Goal: Task Accomplishment & Management: Use online tool/utility

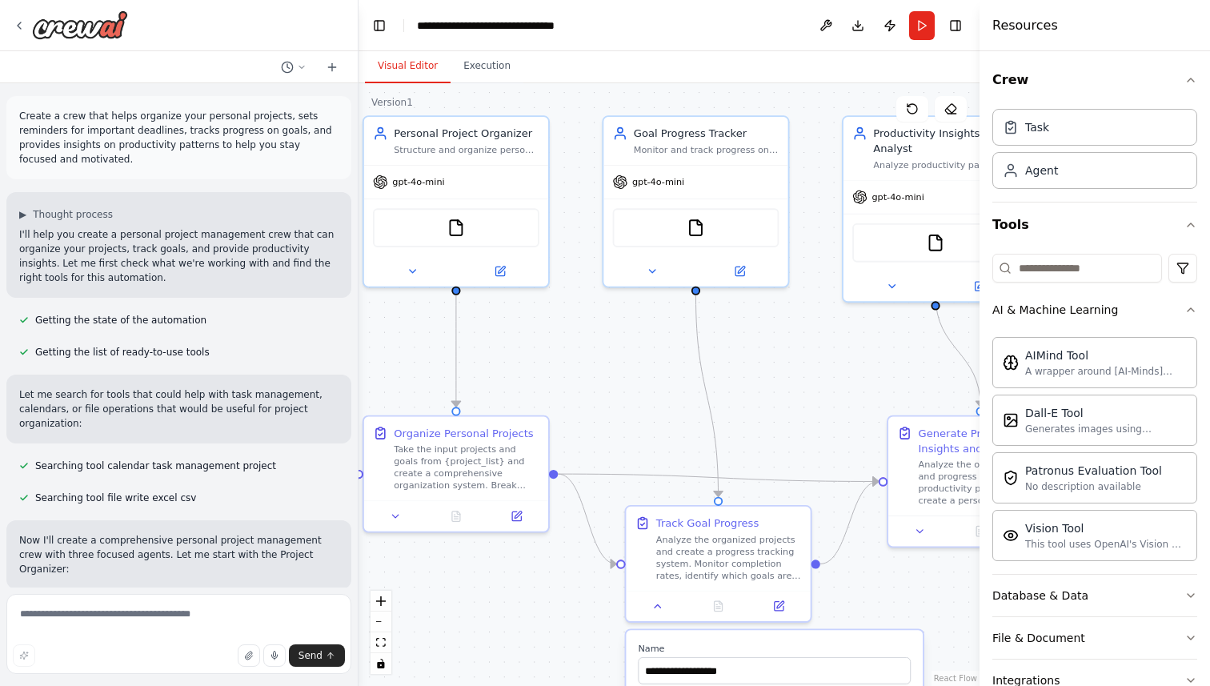
scroll to position [1106, 0]
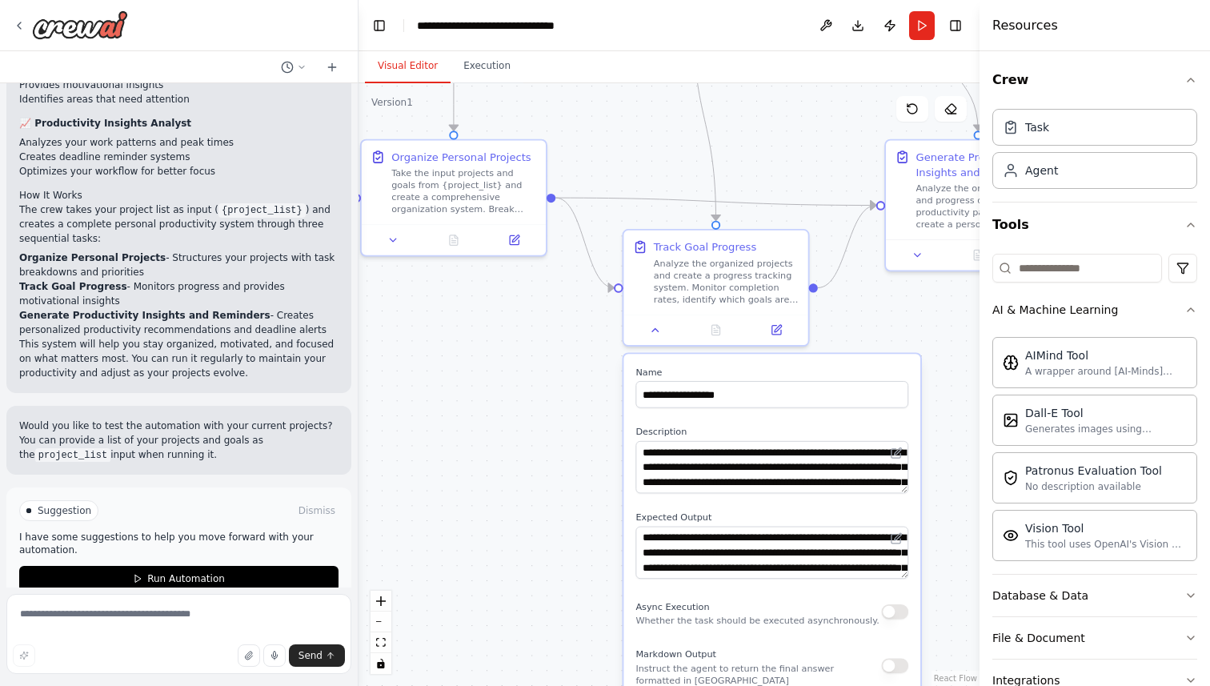
drag, startPoint x: 780, startPoint y: 374, endPoint x: 777, endPoint y: 98, distance: 276.2
click at [777, 98] on div ".deletable-edge-delete-btn { width: 20px; height: 20px; border: 0px solid #ffff…" at bounding box center [669, 384] width 621 height 603
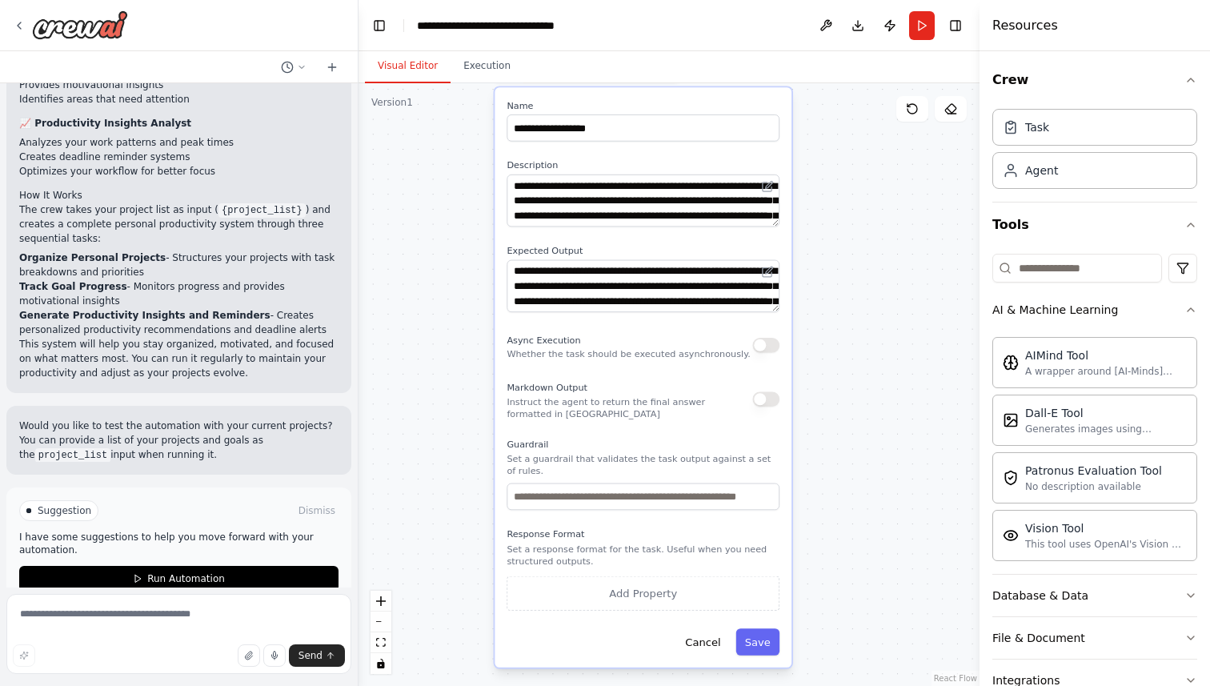
drag, startPoint x: 583, startPoint y: 471, endPoint x: 454, endPoint y: 204, distance: 296.1
click at [454, 204] on div ".deletable-edge-delete-btn { width: 20px; height: 20px; border: 0px solid #ffff…" at bounding box center [669, 384] width 621 height 603
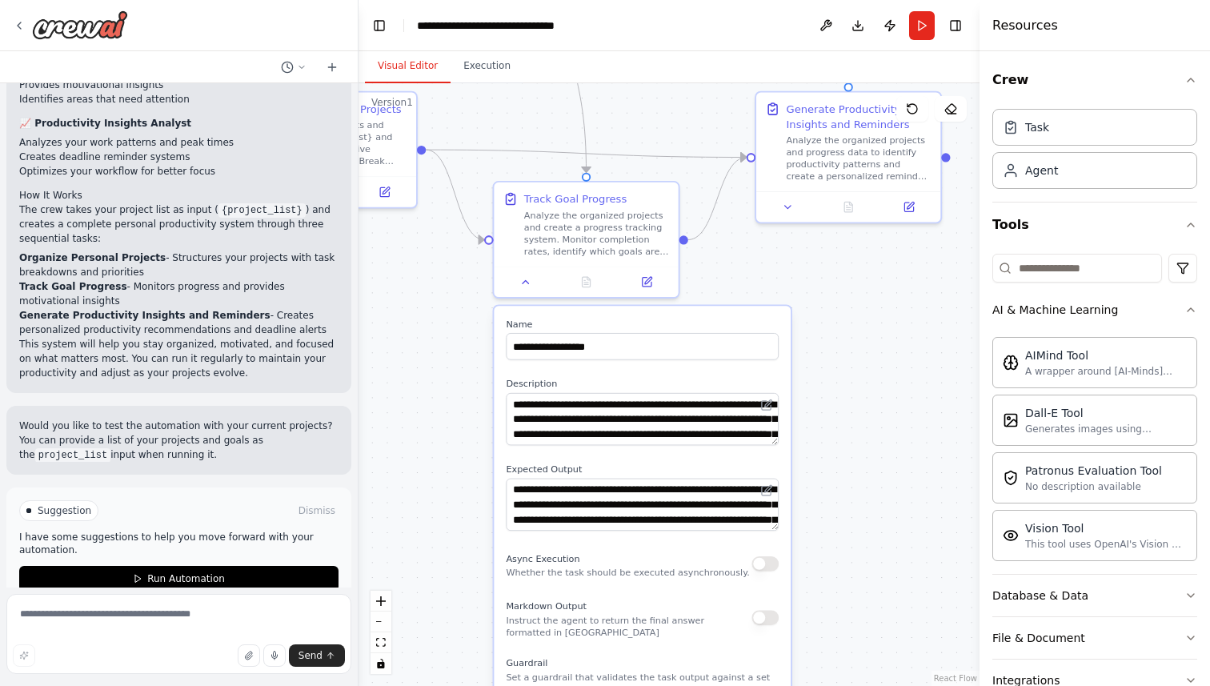
drag, startPoint x: 454, startPoint y: 204, endPoint x: 454, endPoint y: 426, distance: 221.7
click at [454, 426] on div ".deletable-edge-delete-btn { width: 20px; height: 20px; border: 0px solid #ffff…" at bounding box center [669, 384] width 621 height 603
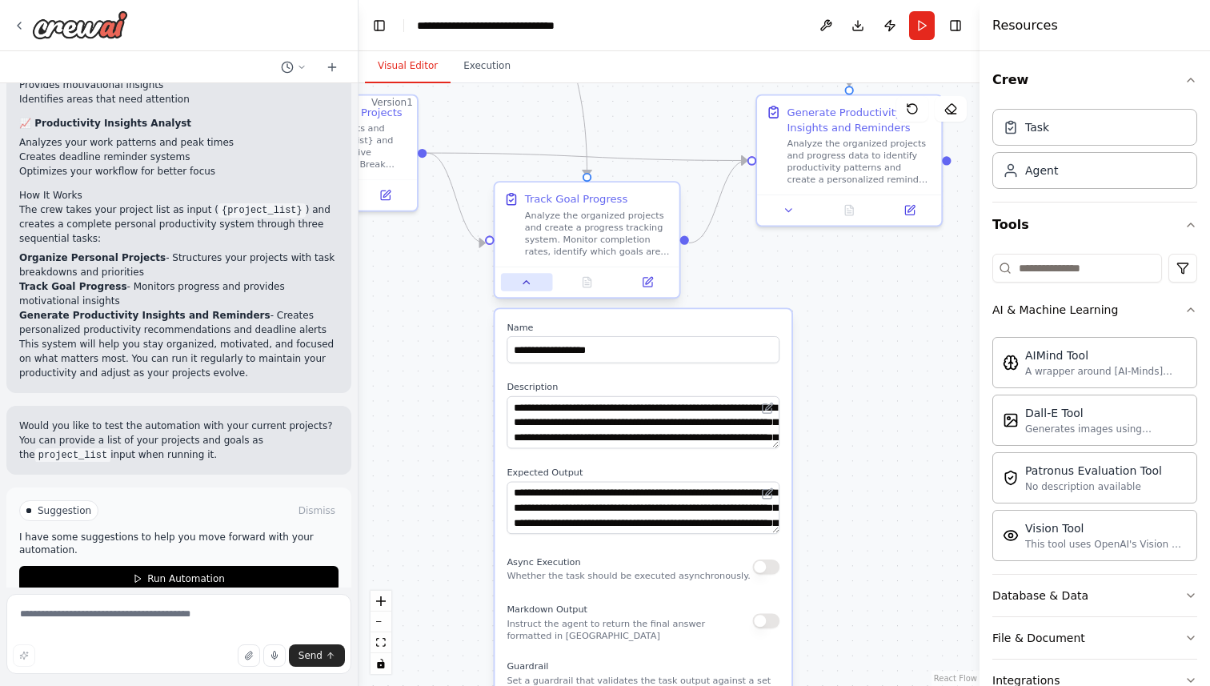
click at [523, 286] on icon at bounding box center [527, 282] width 12 height 12
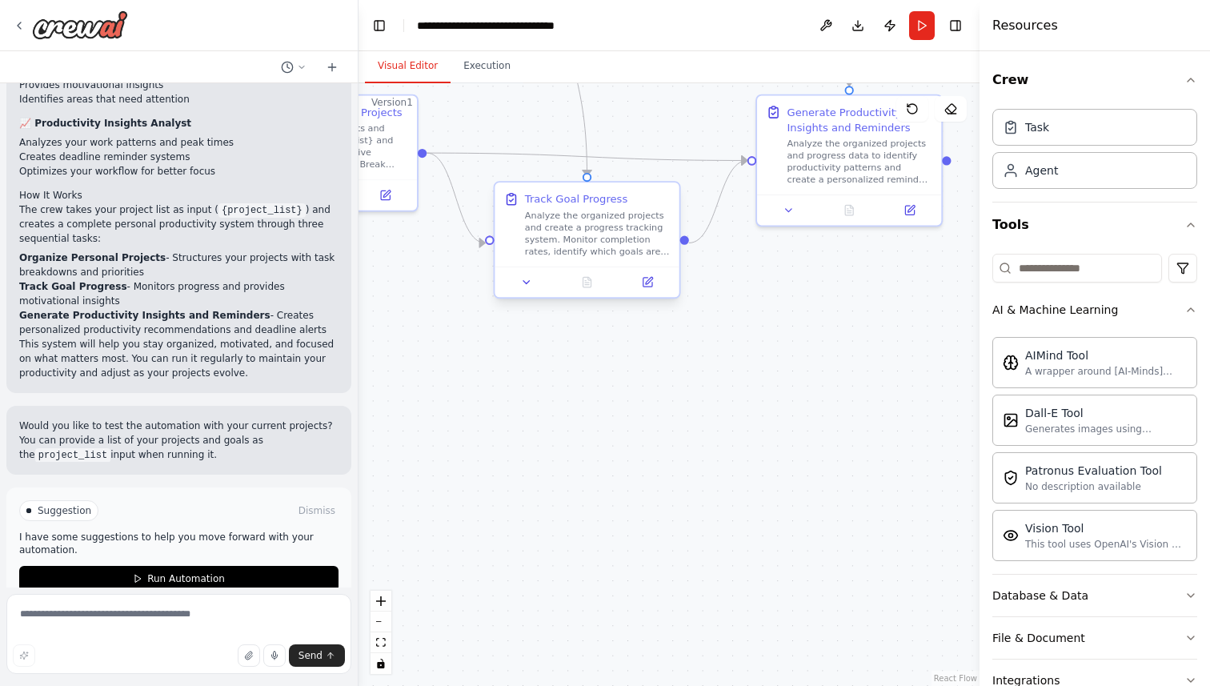
click at [566, 237] on div "Analyze the organized projects and create a progress tracking system. Monitor c…" at bounding box center [598, 234] width 146 height 48
click at [527, 290] on button at bounding box center [526, 282] width 51 height 18
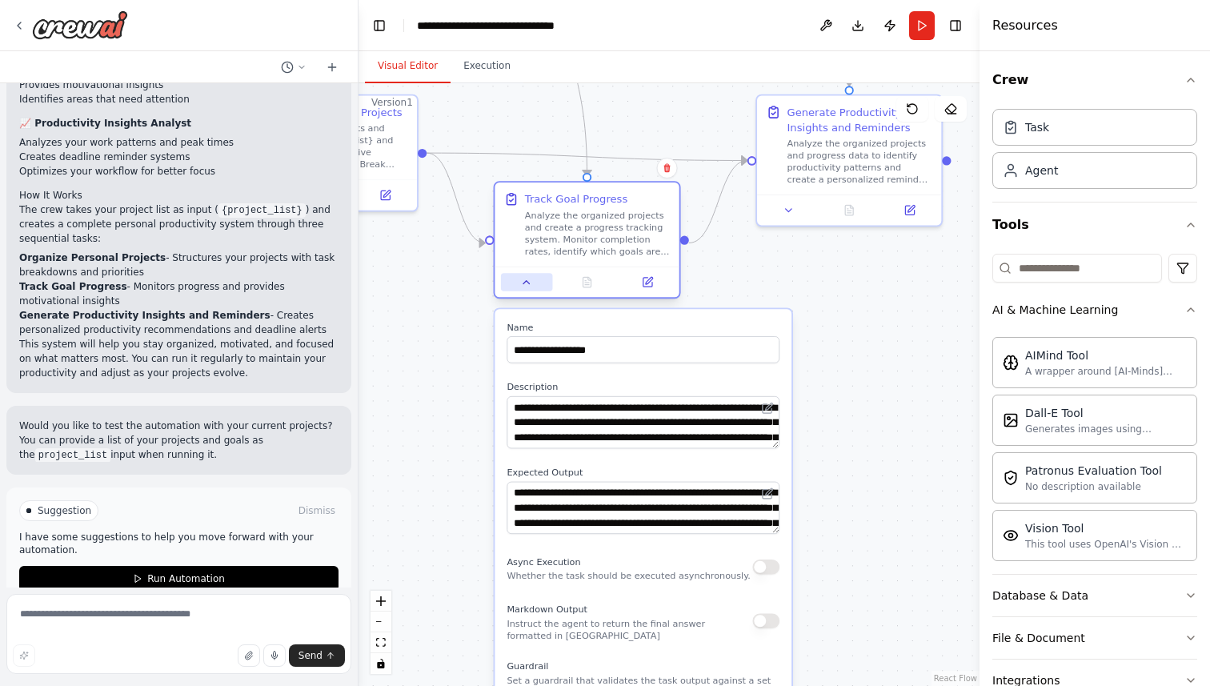
click at [527, 290] on button at bounding box center [526, 282] width 51 height 18
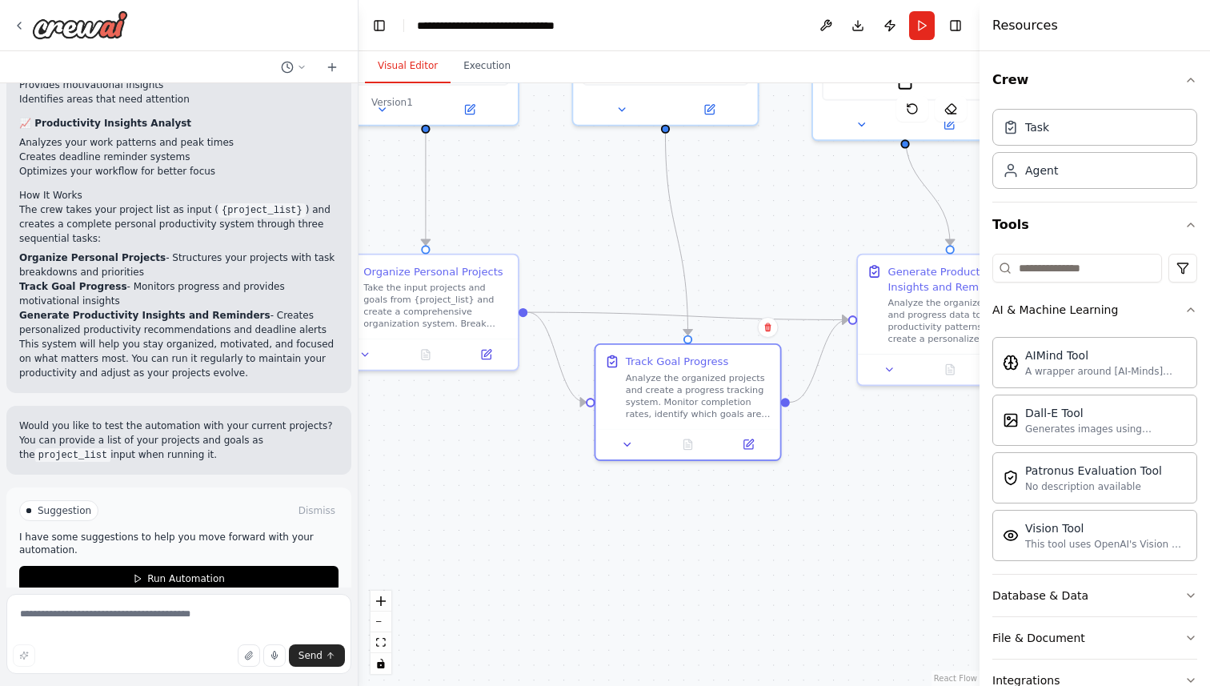
drag, startPoint x: 567, startPoint y: 396, endPoint x: 668, endPoint y: 556, distance: 188.5
click at [668, 556] on div ".deletable-edge-delete-btn { width: 20px; height: 20px; border: 0px solid #ffff…" at bounding box center [669, 384] width 621 height 603
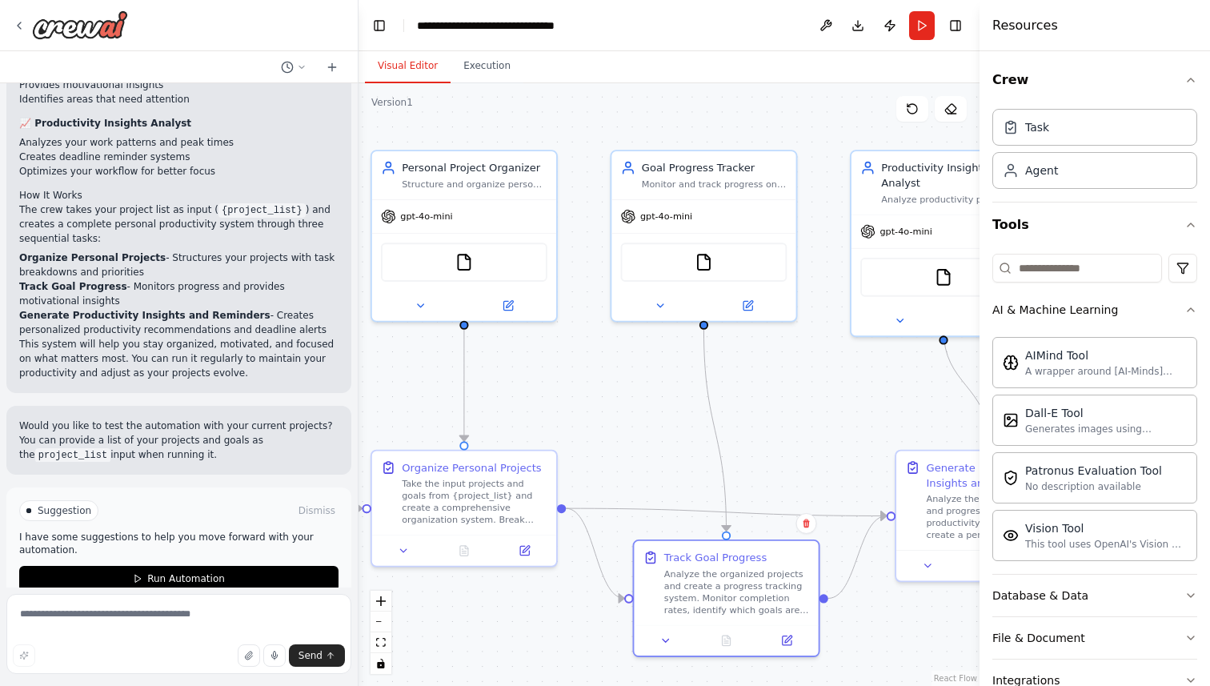
drag, startPoint x: 560, startPoint y: 211, endPoint x: 599, endPoint y: 407, distance: 199.9
click at [599, 407] on div ".deletable-edge-delete-btn { width: 20px; height: 20px; border: 0px solid #ffff…" at bounding box center [669, 384] width 621 height 603
click at [428, 223] on div "gpt-4o-mini" at bounding box center [464, 213] width 184 height 33
click at [448, 284] on div "FileReadTool" at bounding box center [464, 259] width 184 height 58
click at [503, 307] on icon at bounding box center [508, 303] width 12 height 12
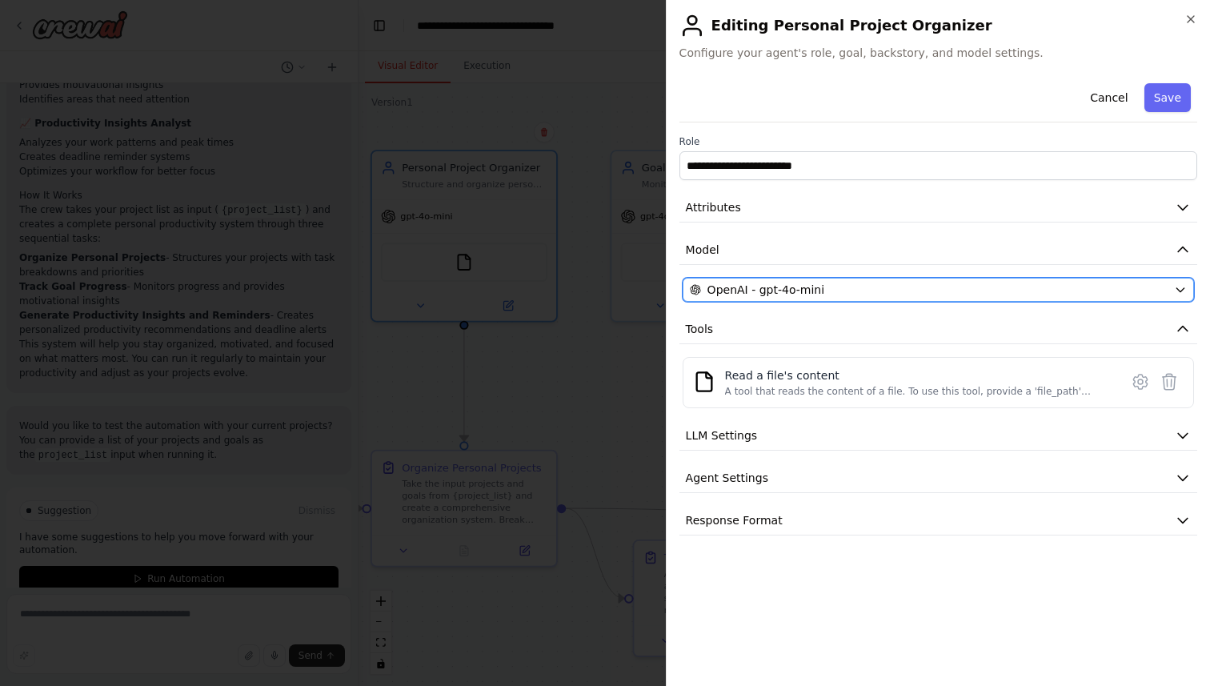
click at [1174, 289] on icon "button" at bounding box center [1180, 289] width 13 height 13
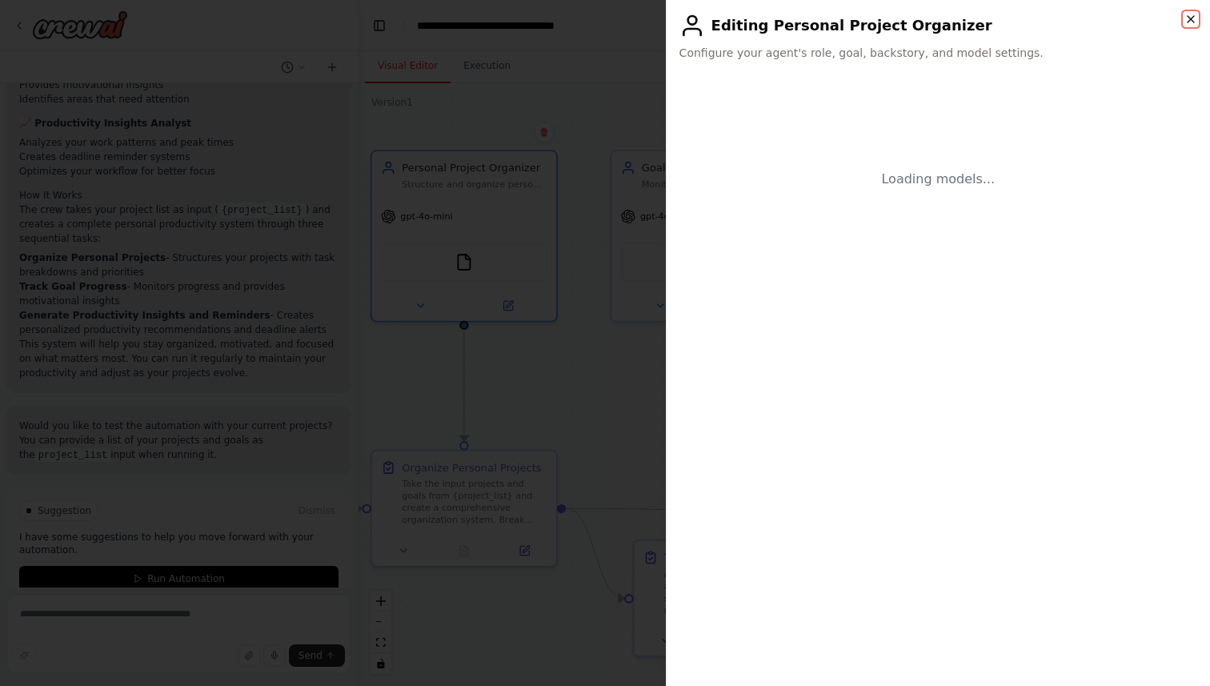
click at [1190, 16] on icon "button" at bounding box center [1191, 19] width 13 height 13
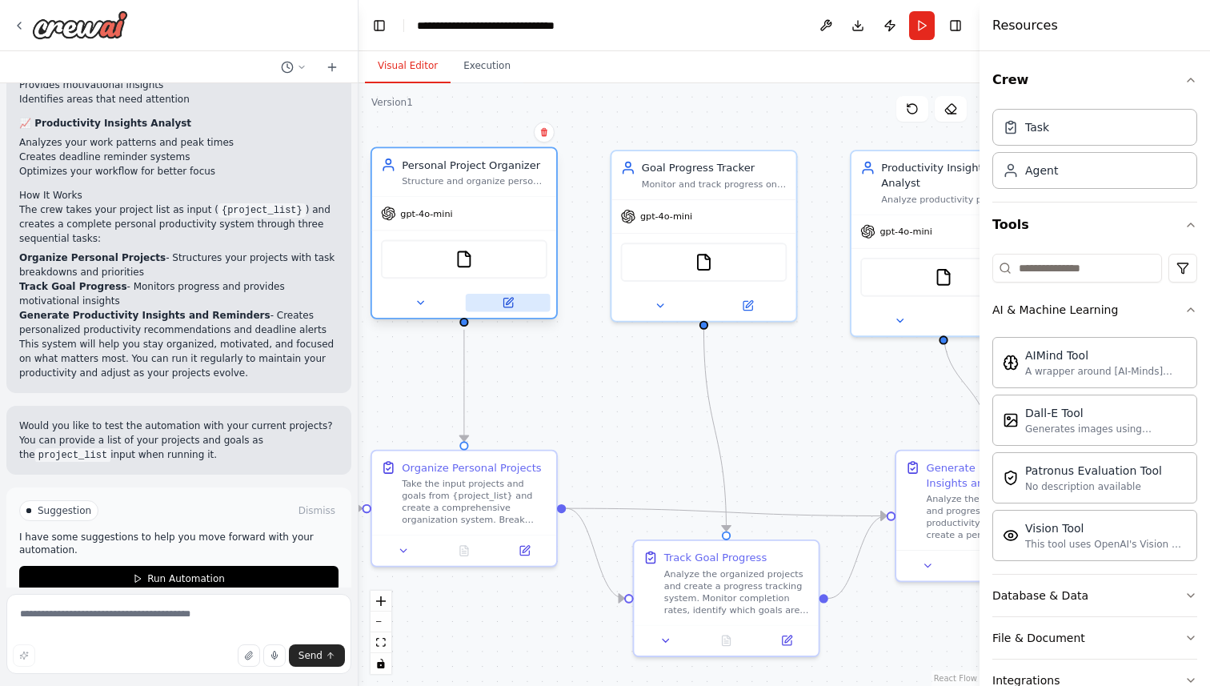
click at [507, 311] on button at bounding box center [508, 303] width 85 height 18
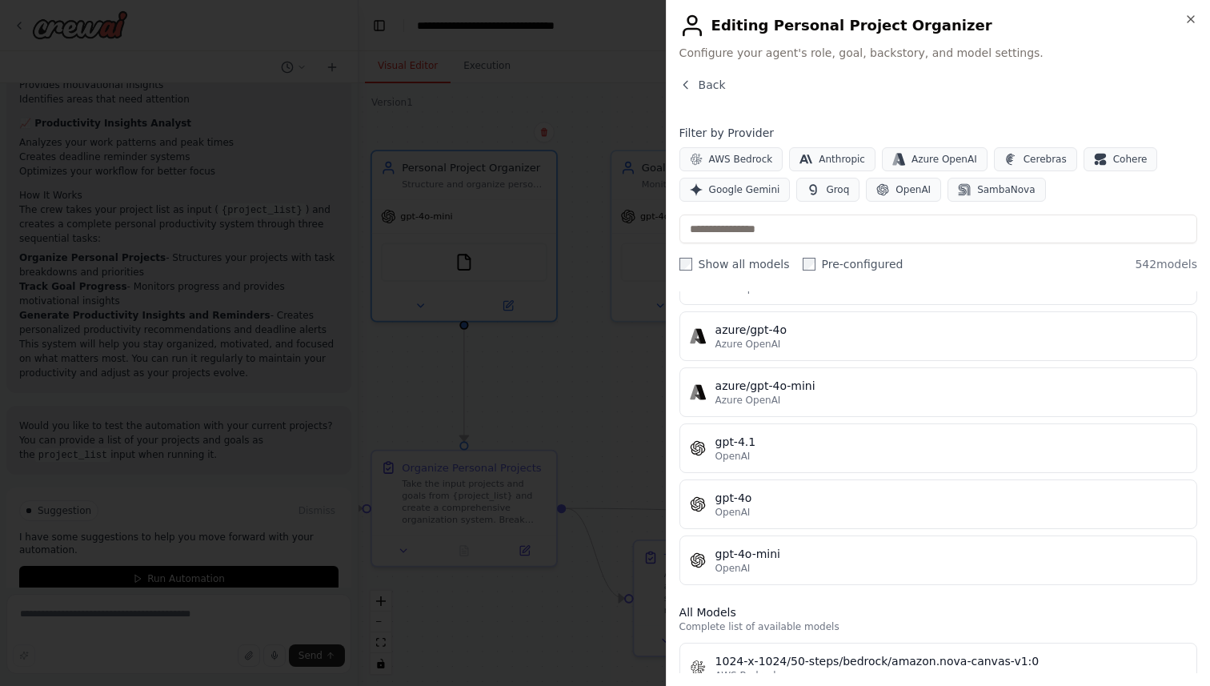
scroll to position [175, 0]
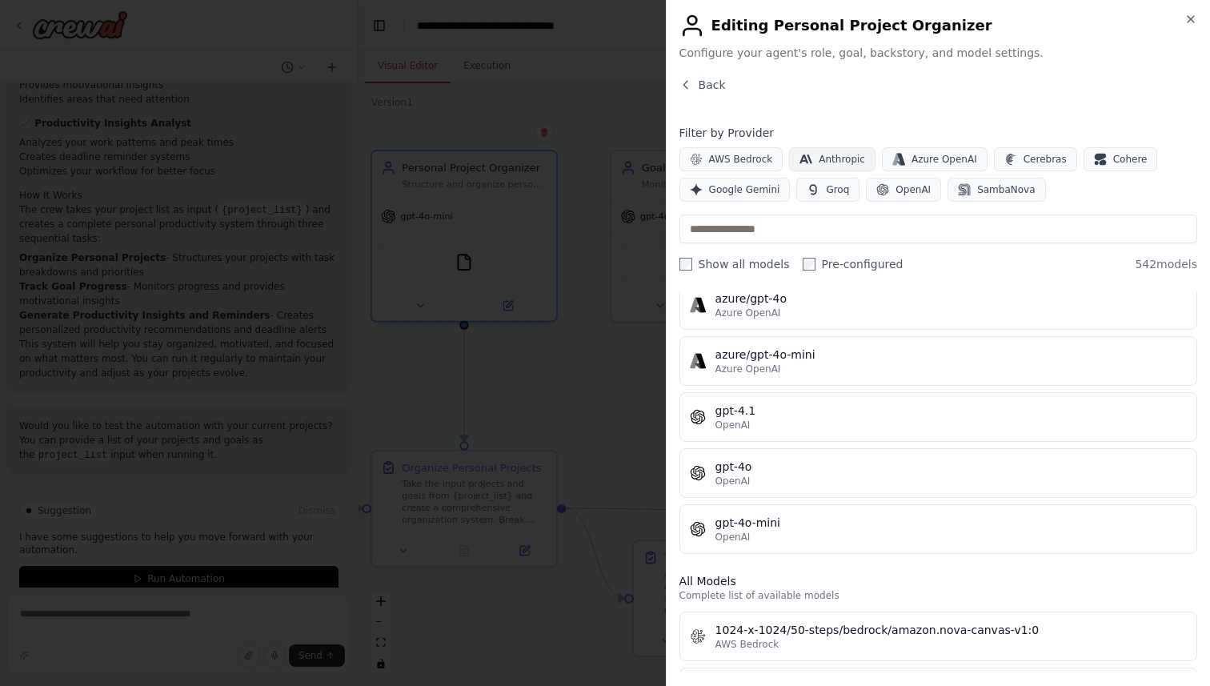
click at [819, 153] on span "Anthropic" at bounding box center [842, 159] width 46 height 13
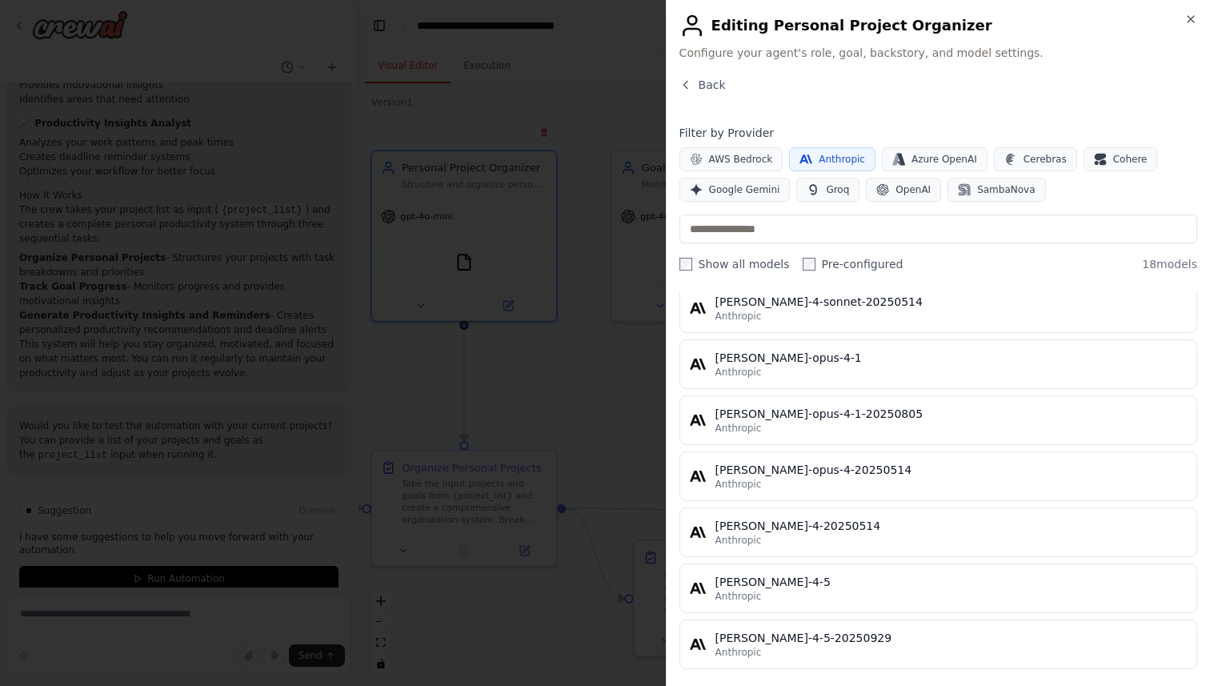
scroll to position [736, 0]
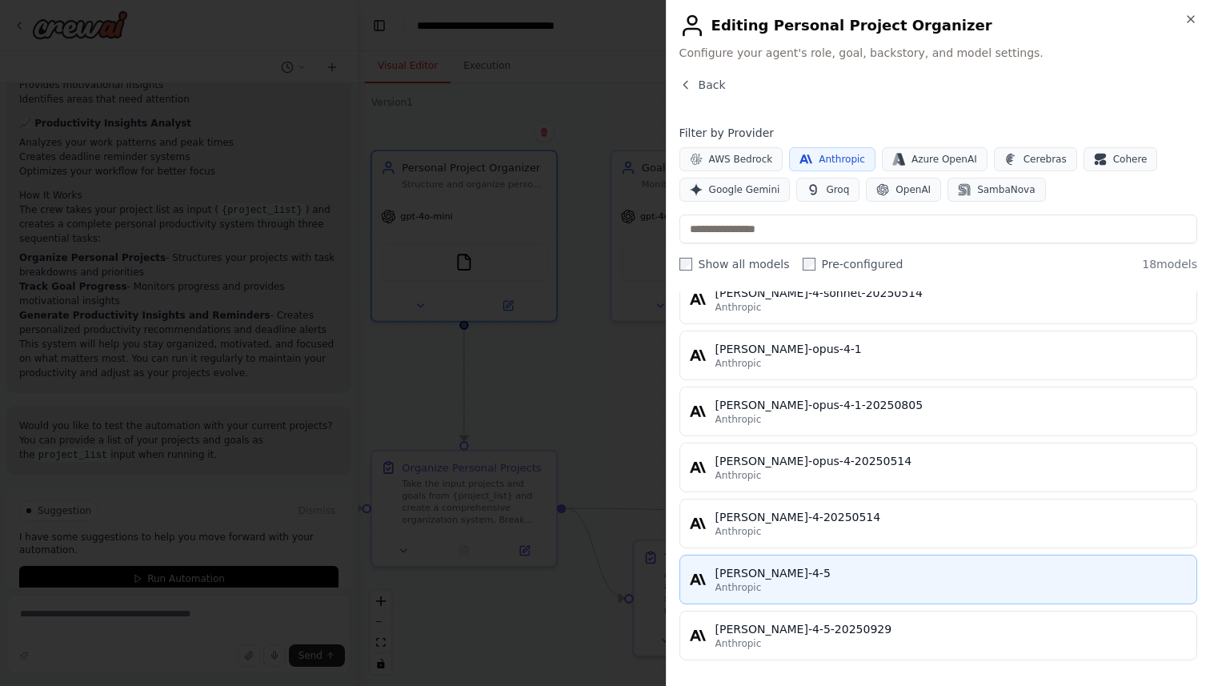
click at [772, 579] on div "[PERSON_NAME]-4-5" at bounding box center [952, 573] width 472 height 16
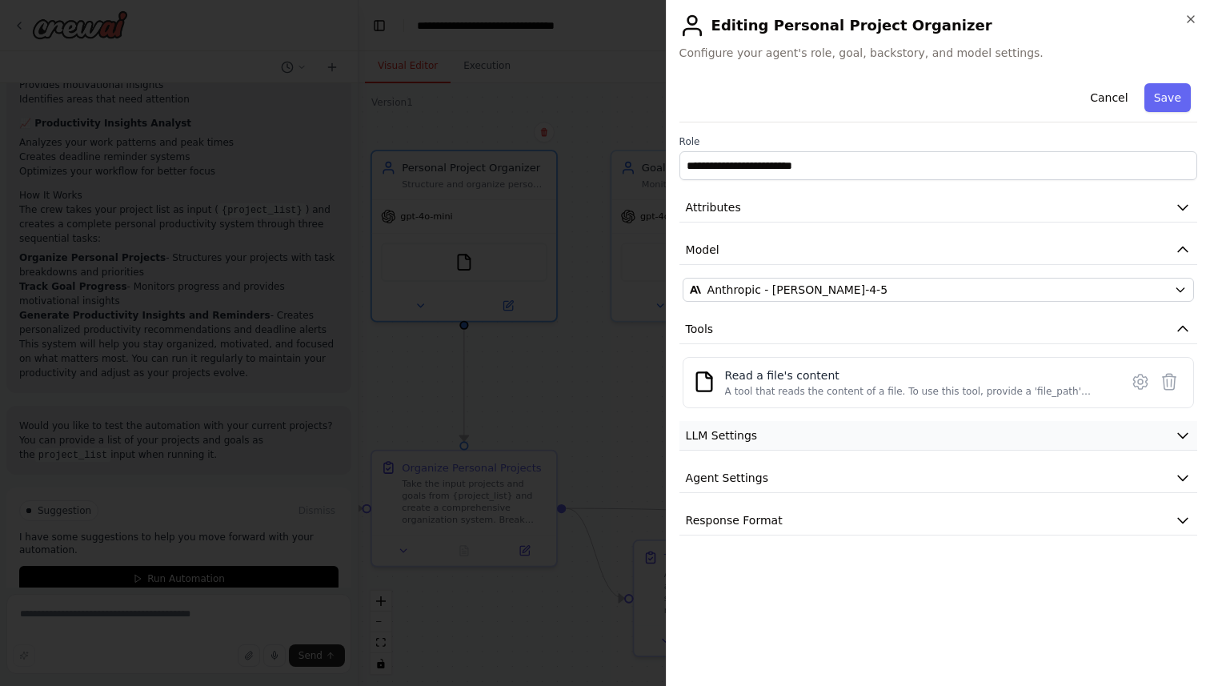
click at [744, 439] on span "LLM Settings" at bounding box center [722, 435] width 72 height 16
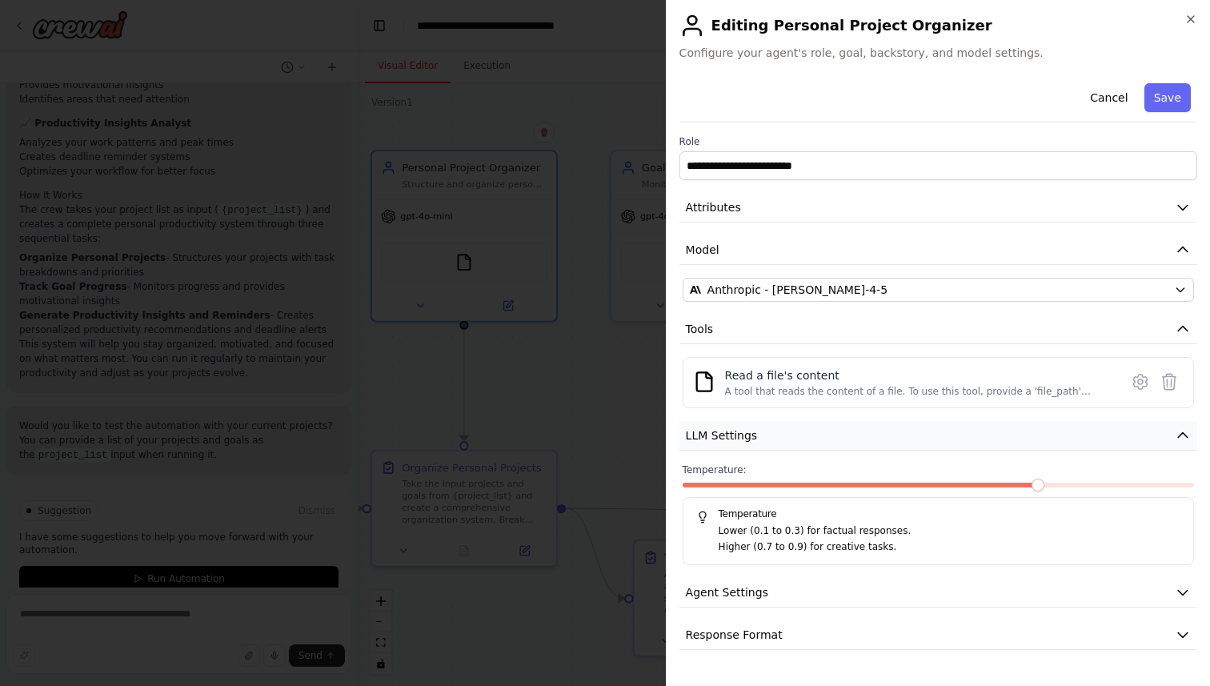
click at [744, 439] on span "LLM Settings" at bounding box center [722, 435] width 72 height 16
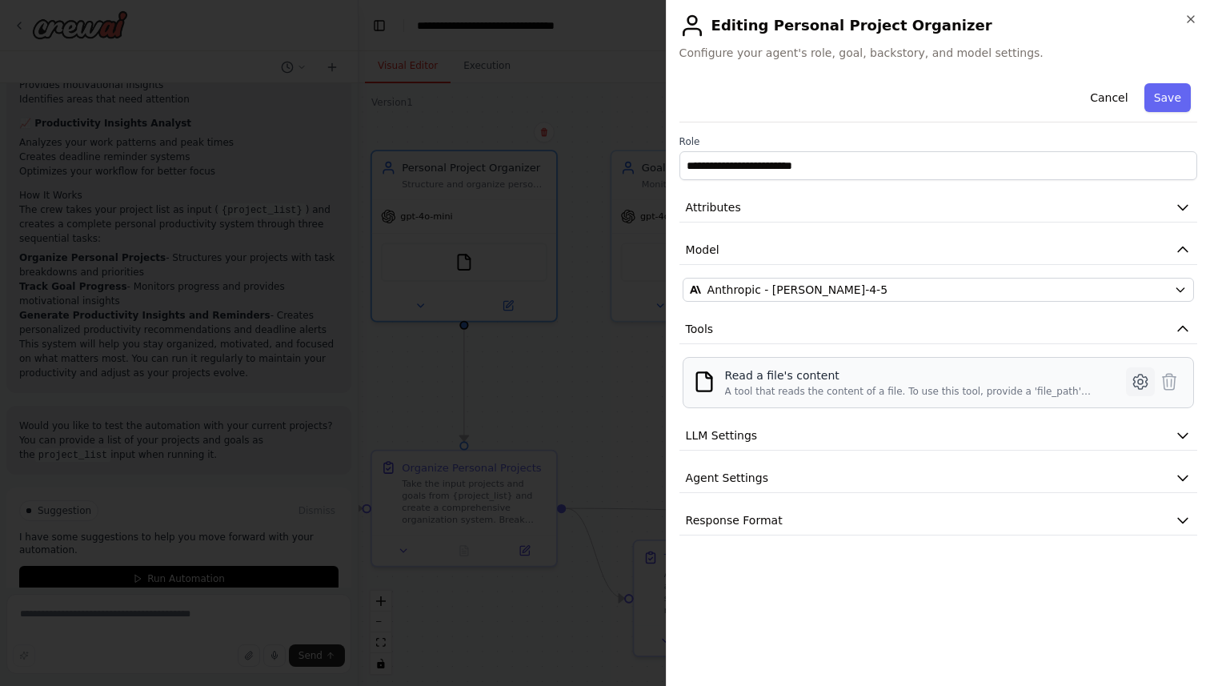
click at [1139, 378] on icon at bounding box center [1140, 381] width 19 height 19
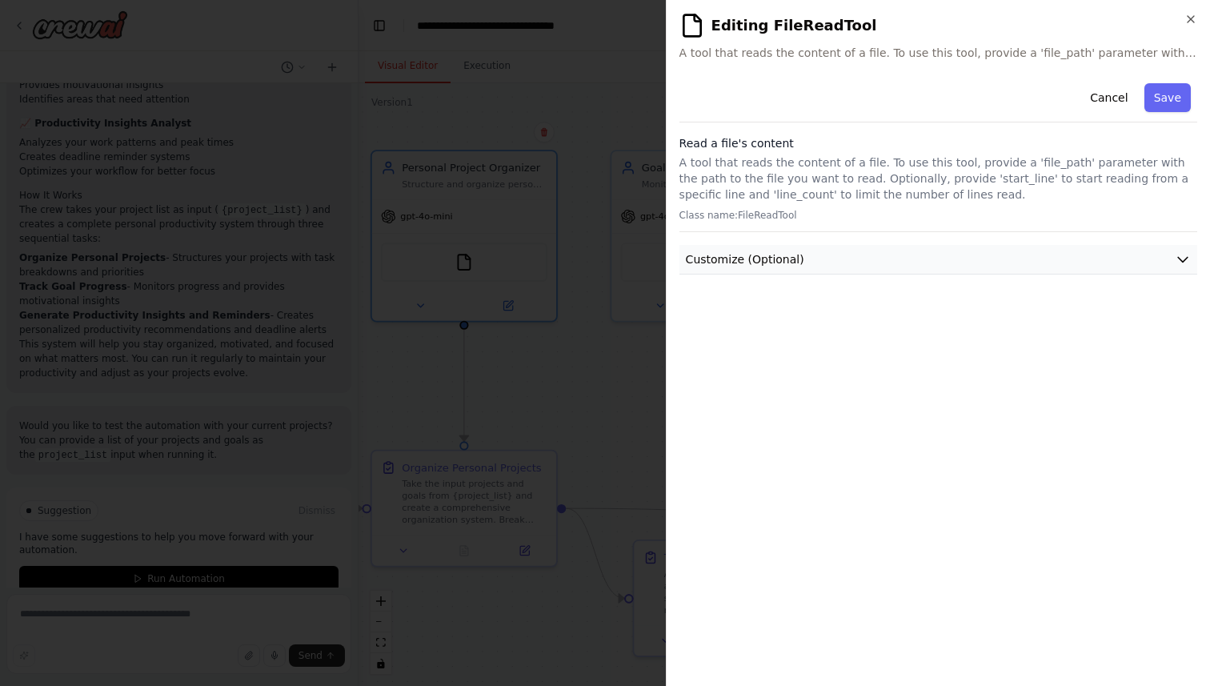
click at [1178, 269] on button "Customize (Optional)" at bounding box center [939, 260] width 518 height 30
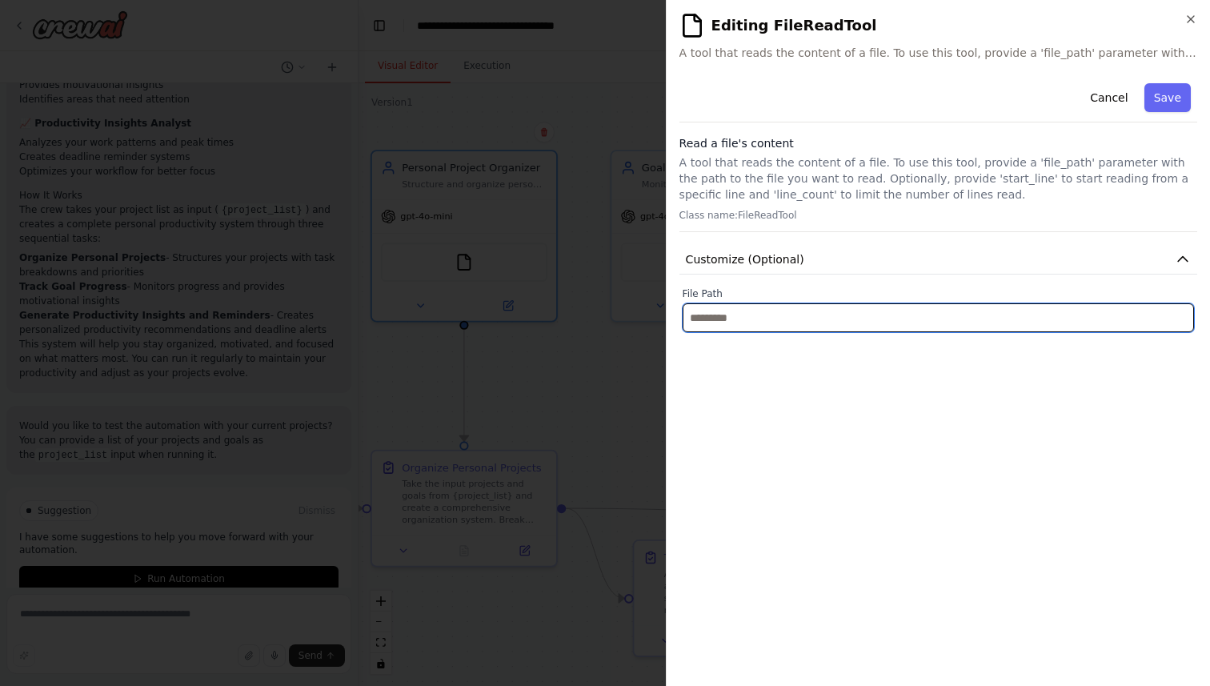
click at [1110, 319] on input "text" at bounding box center [939, 317] width 512 height 29
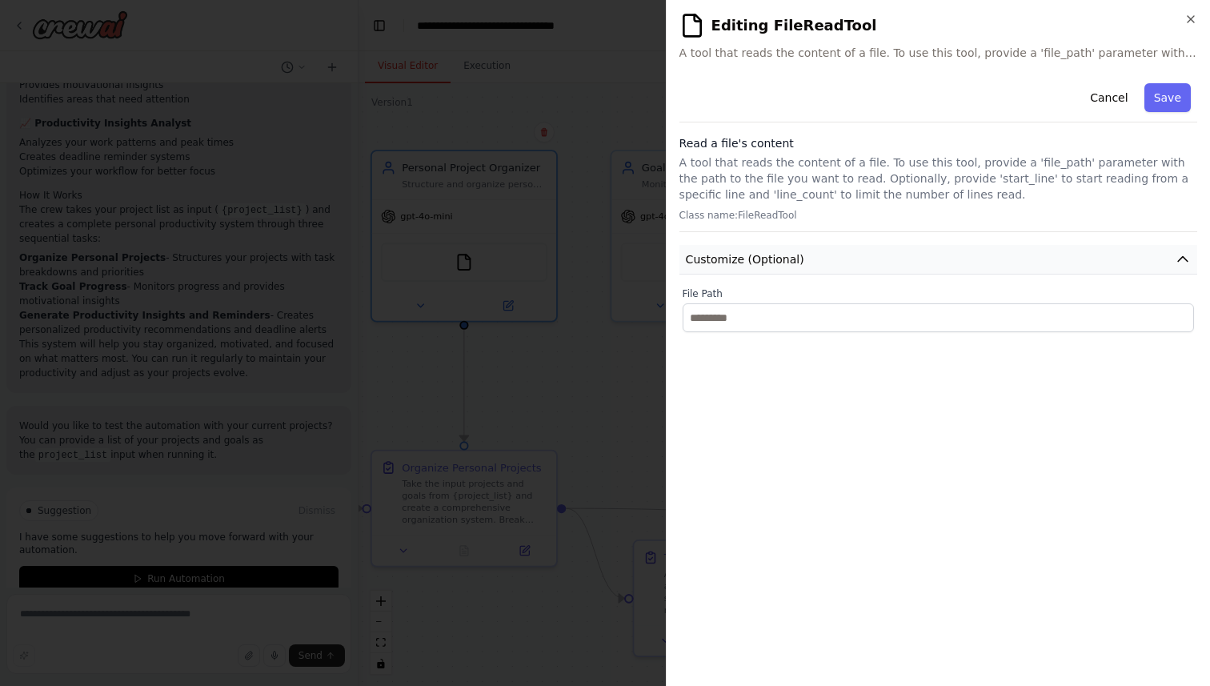
click at [1178, 256] on icon "button" at bounding box center [1183, 259] width 16 height 16
click at [1121, 98] on button "Cancel" at bounding box center [1109, 97] width 57 height 29
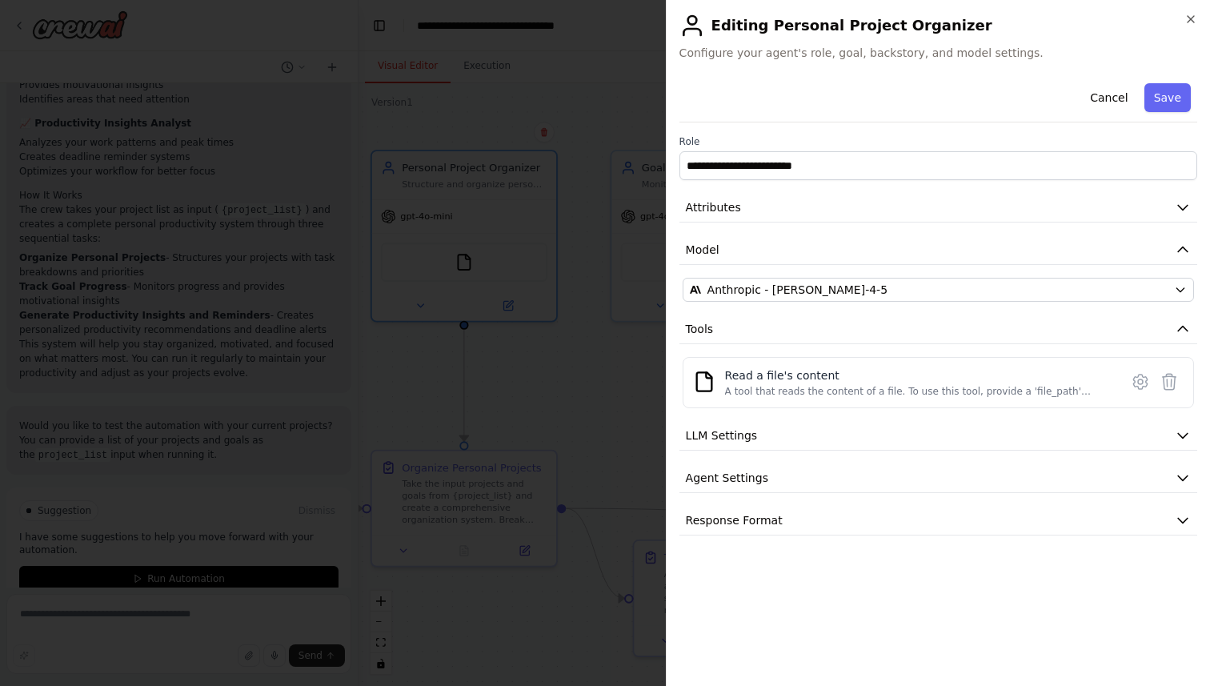
click at [1121, 98] on button "Cancel" at bounding box center [1109, 97] width 57 height 29
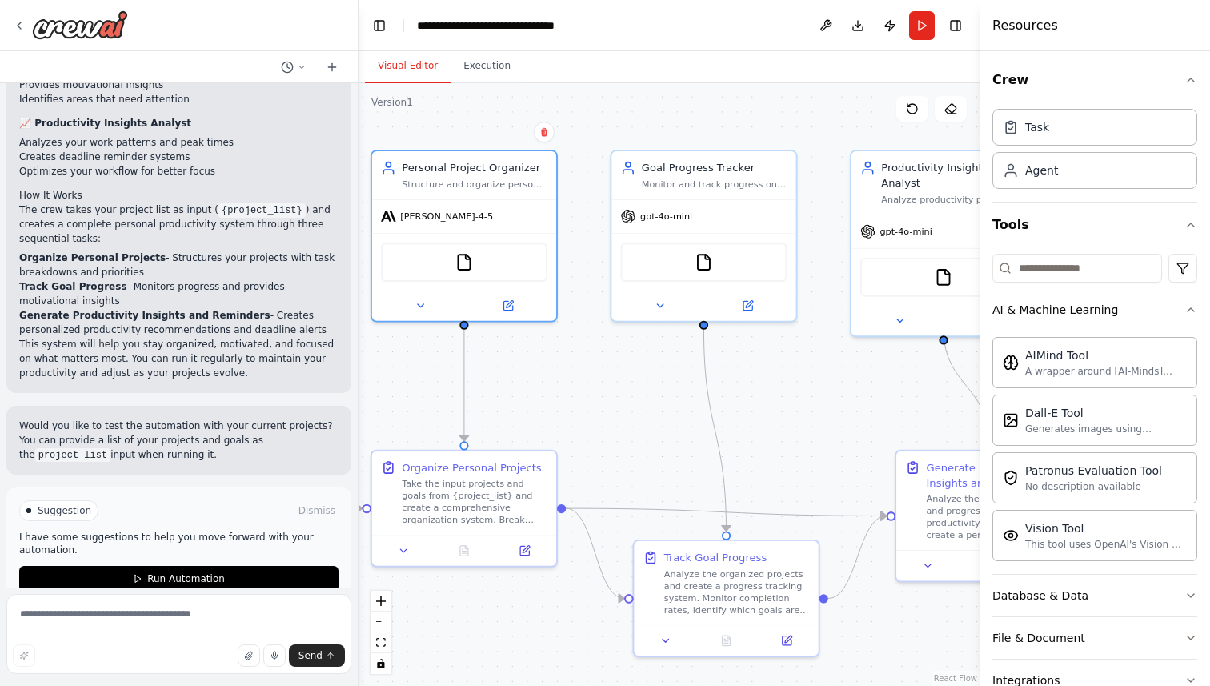
click at [1121, 98] on button "Crew" at bounding box center [1095, 80] width 205 height 45
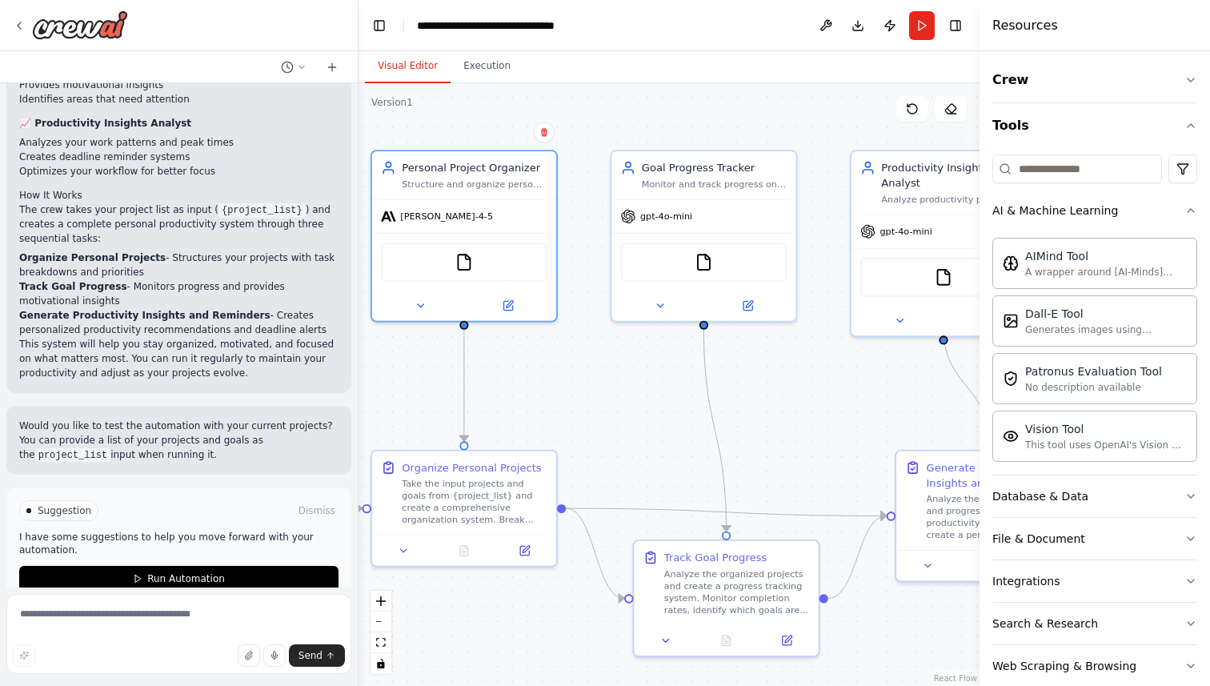
click at [1121, 98] on button "Crew" at bounding box center [1095, 80] width 205 height 45
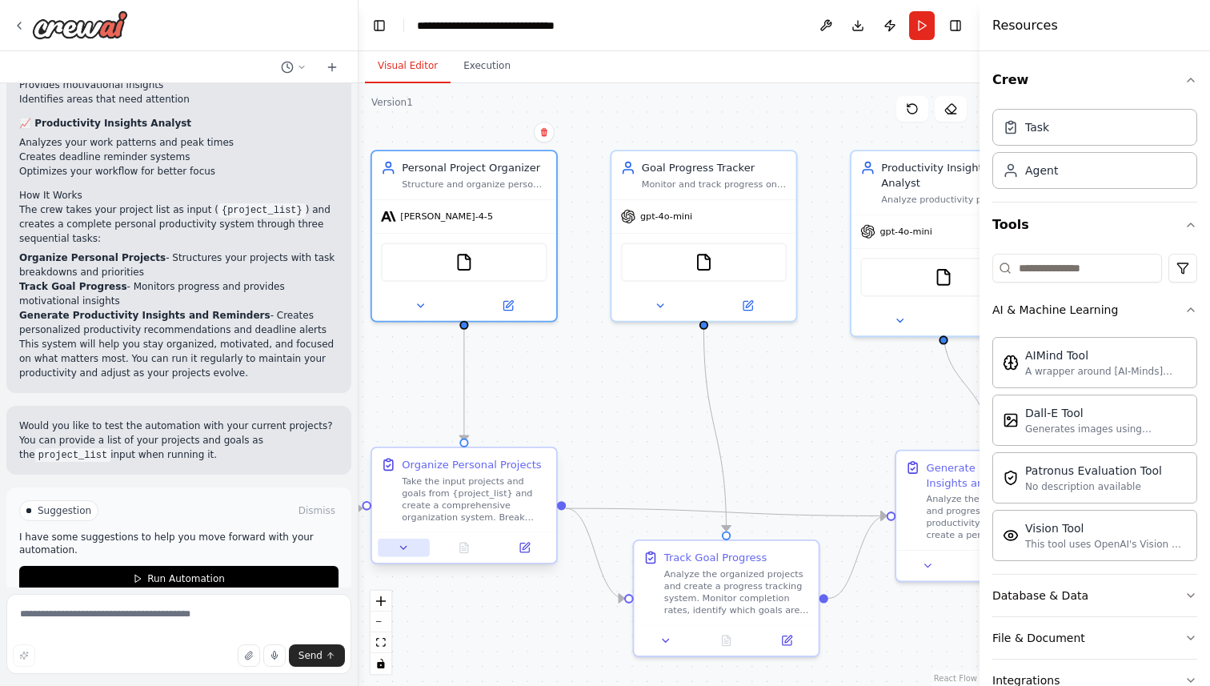
click at [399, 553] on icon at bounding box center [404, 548] width 12 height 12
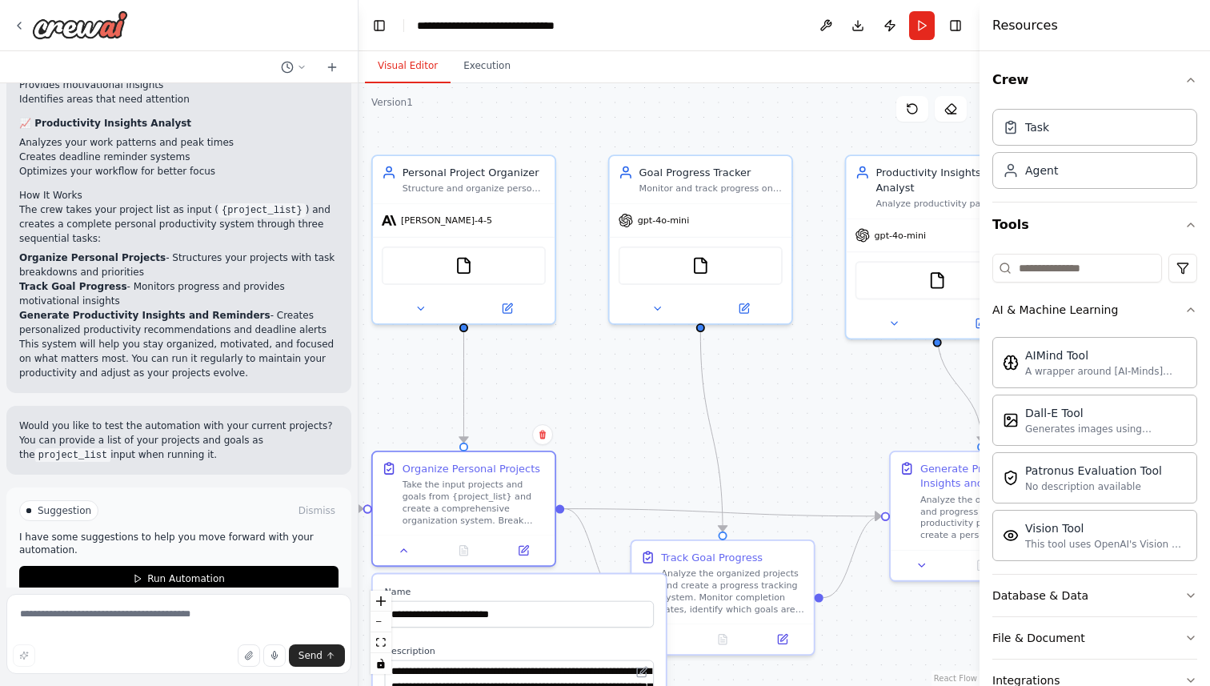
click at [512, 89] on div ".deletable-edge-delete-btn { width: 20px; height: 20px; border: 0px solid #ffff…" at bounding box center [669, 384] width 621 height 603
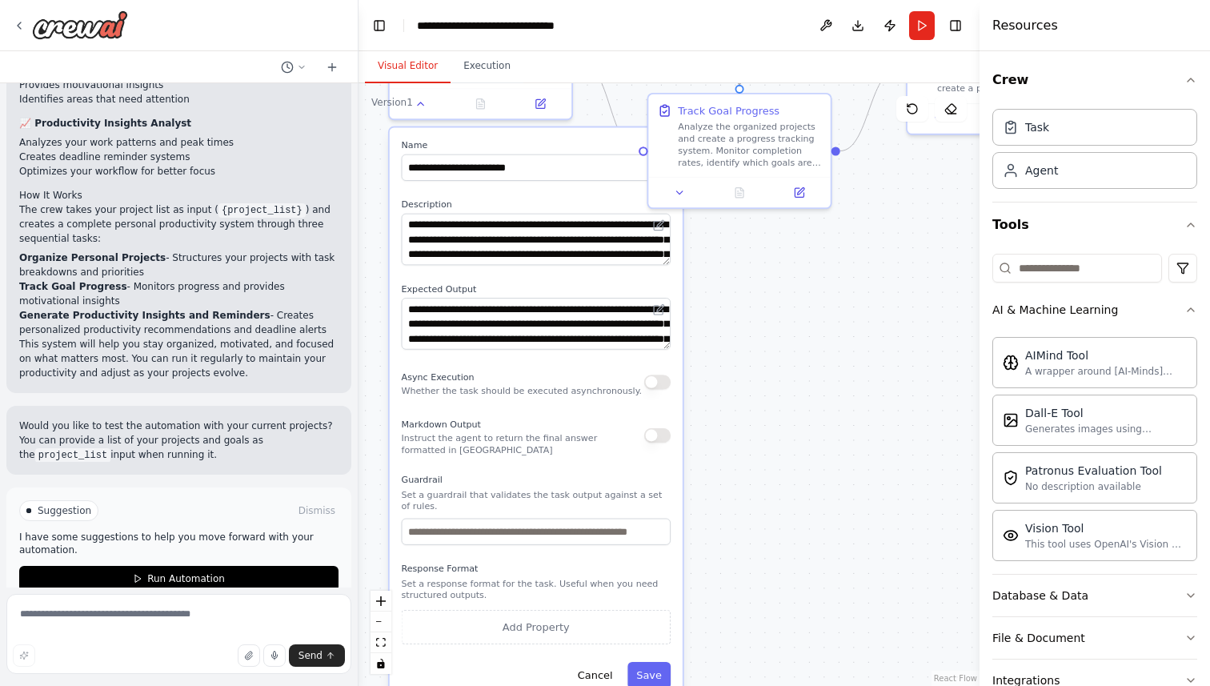
drag, startPoint x: 626, startPoint y: 457, endPoint x: 643, endPoint y: 10, distance: 447.0
click at [643, 10] on main "**********" at bounding box center [669, 343] width 621 height 686
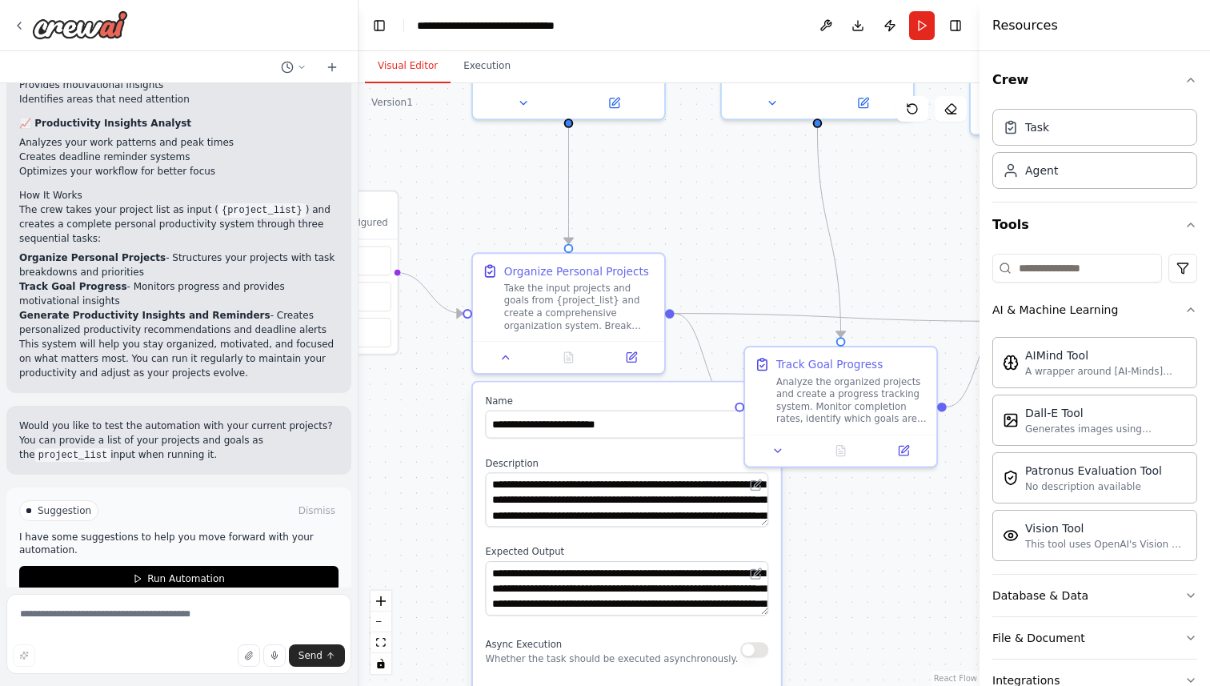
drag, startPoint x: 724, startPoint y: 350, endPoint x: 813, endPoint y: 620, distance: 284.0
click at [813, 620] on div ".deletable-edge-delete-btn { width: 20px; height: 20px; border: 0px solid #ffff…" at bounding box center [669, 384] width 621 height 603
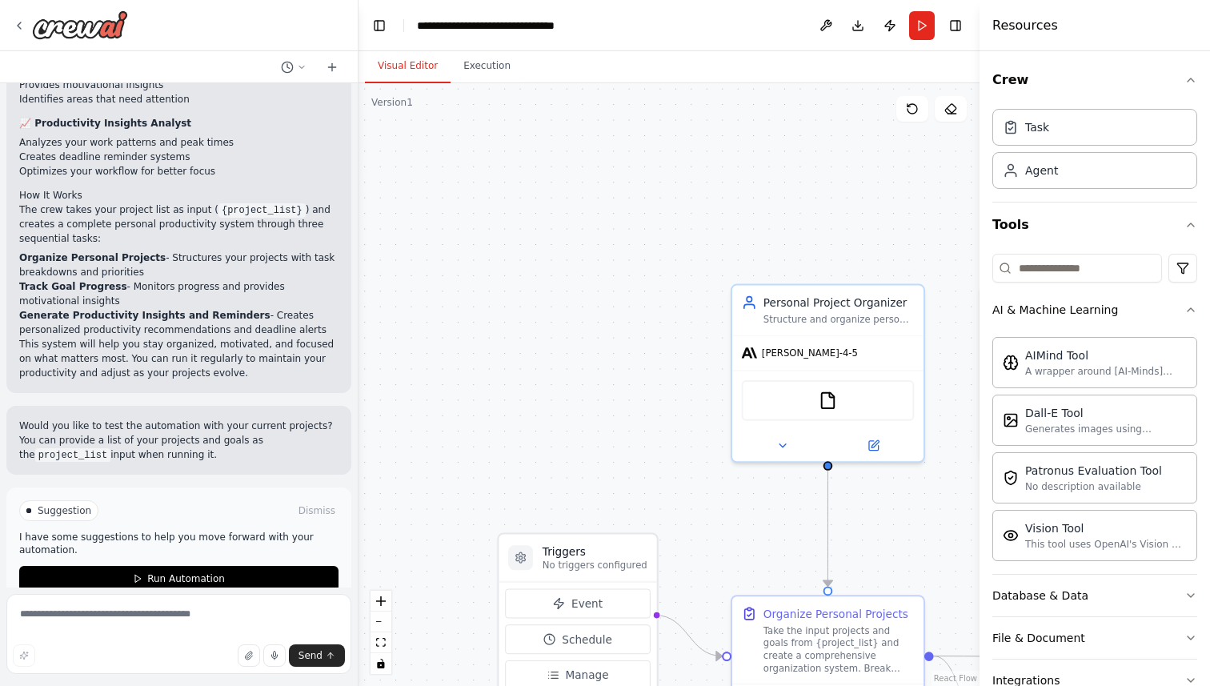
drag, startPoint x: 705, startPoint y: 227, endPoint x: 964, endPoint y: 564, distance: 424.8
click at [964, 564] on div ".deletable-edge-delete-btn { width: 20px; height: 20px; border: 0px solid #ffff…" at bounding box center [669, 384] width 621 height 603
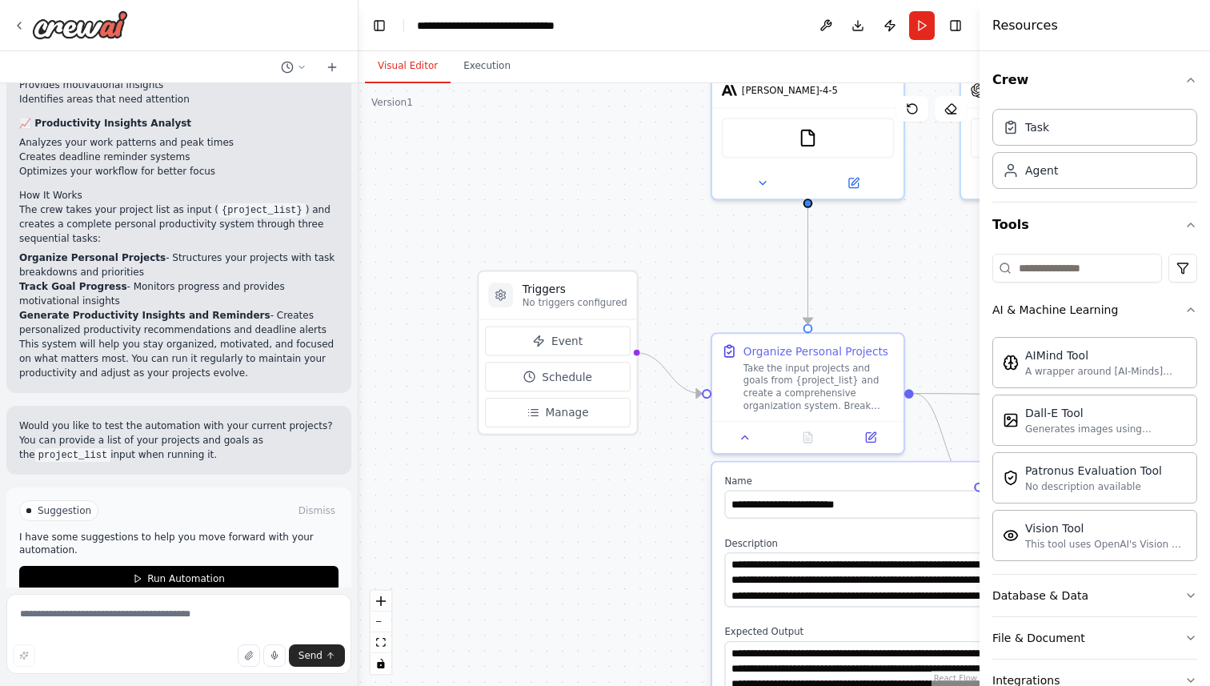
drag, startPoint x: 624, startPoint y: 518, endPoint x: 604, endPoint y: 258, distance: 260.9
click at [604, 257] on div ".deletable-edge-delete-btn { width: 20px; height: 20px; border: 0px solid #ffff…" at bounding box center [669, 384] width 621 height 603
click at [577, 341] on span "Event" at bounding box center [567, 340] width 31 height 15
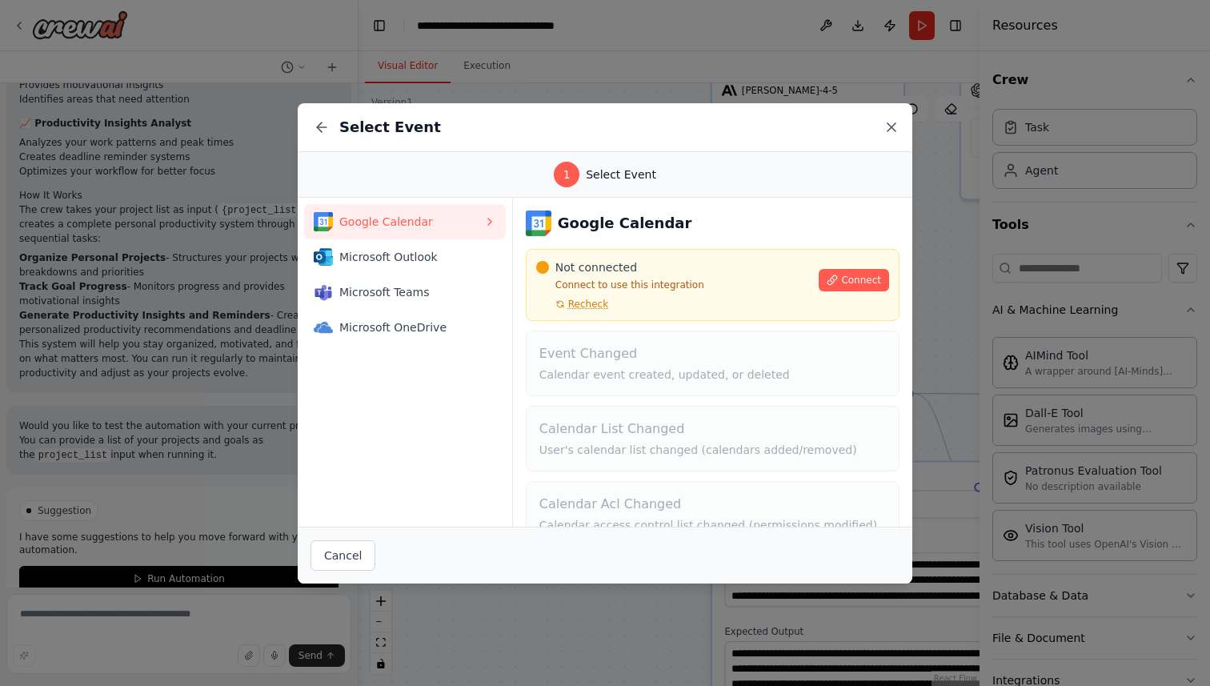
click at [891, 131] on icon at bounding box center [892, 127] width 16 height 16
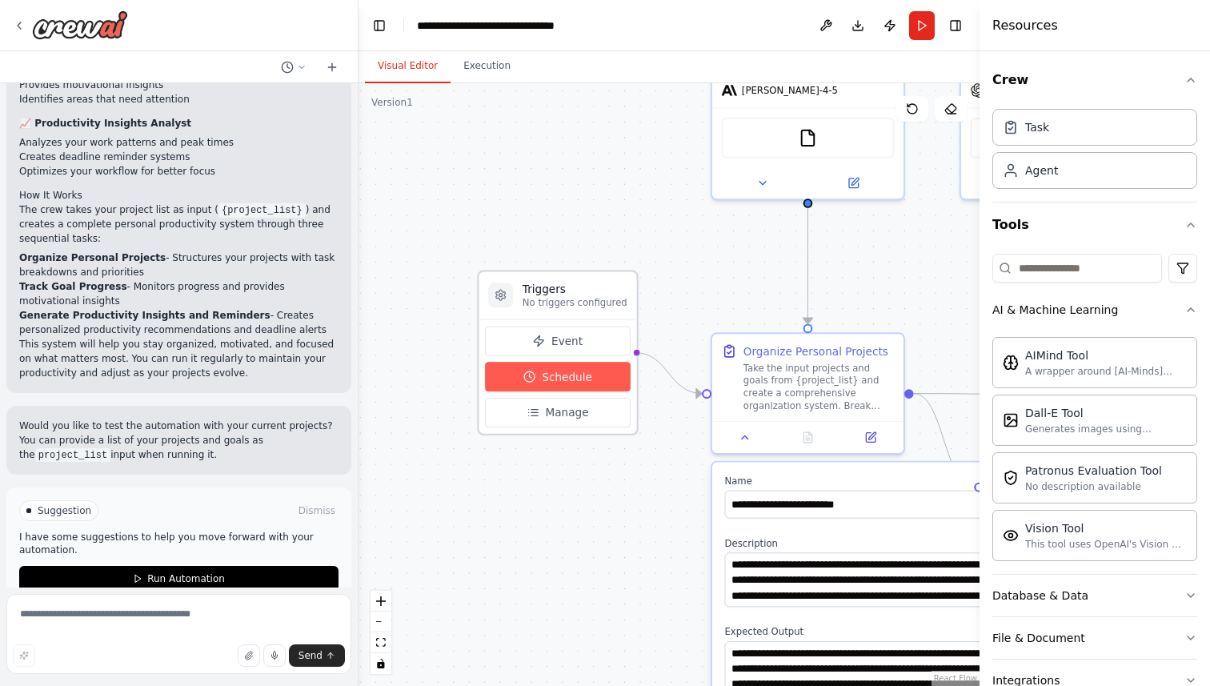
click at [587, 371] on span "Schedule" at bounding box center [567, 376] width 50 height 15
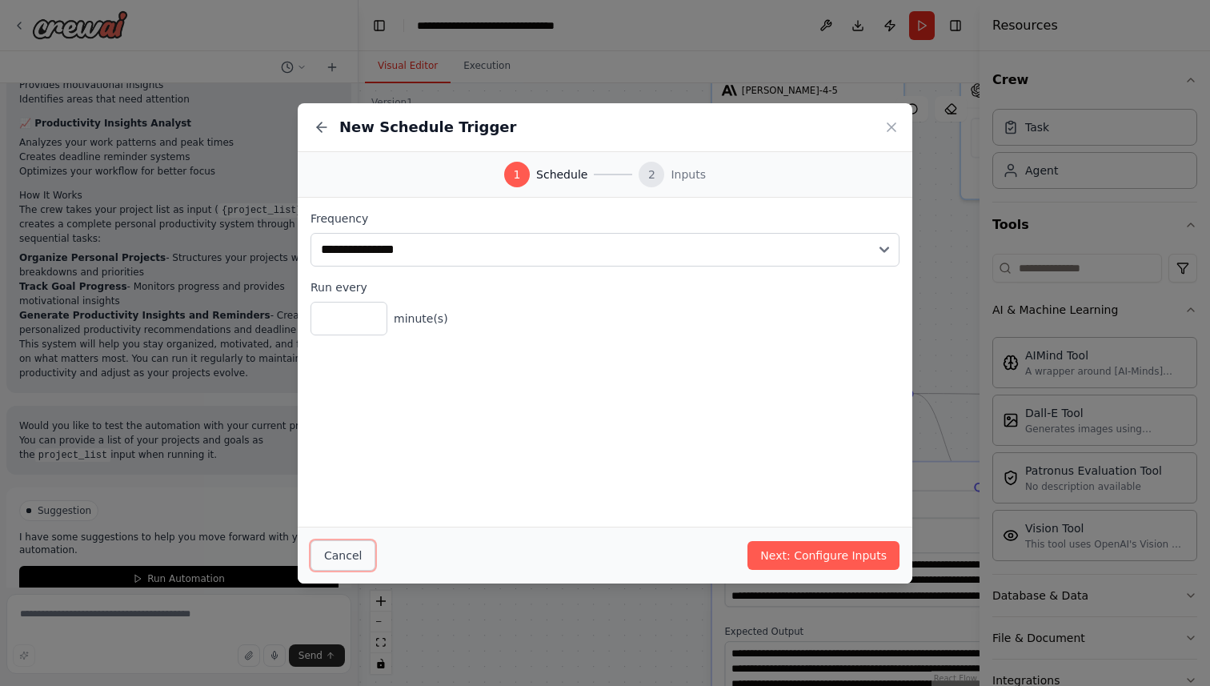
click at [356, 552] on button "Cancel" at bounding box center [343, 555] width 65 height 30
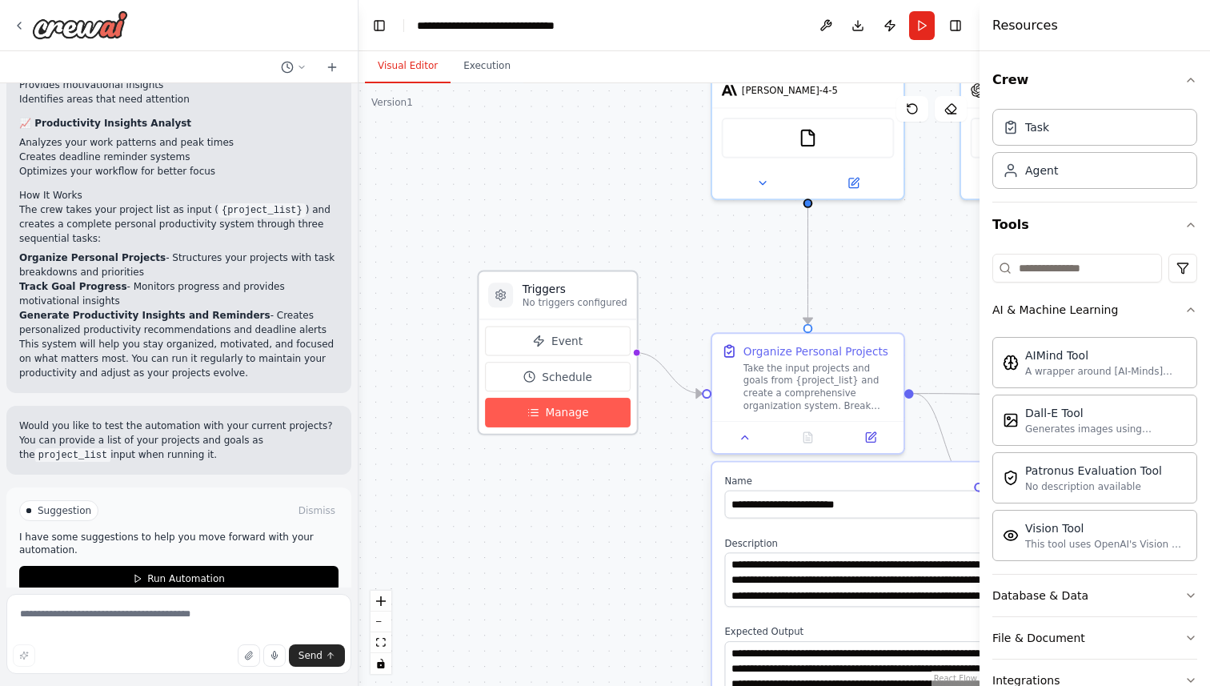
click at [540, 424] on button "Manage" at bounding box center [557, 413] width 145 height 30
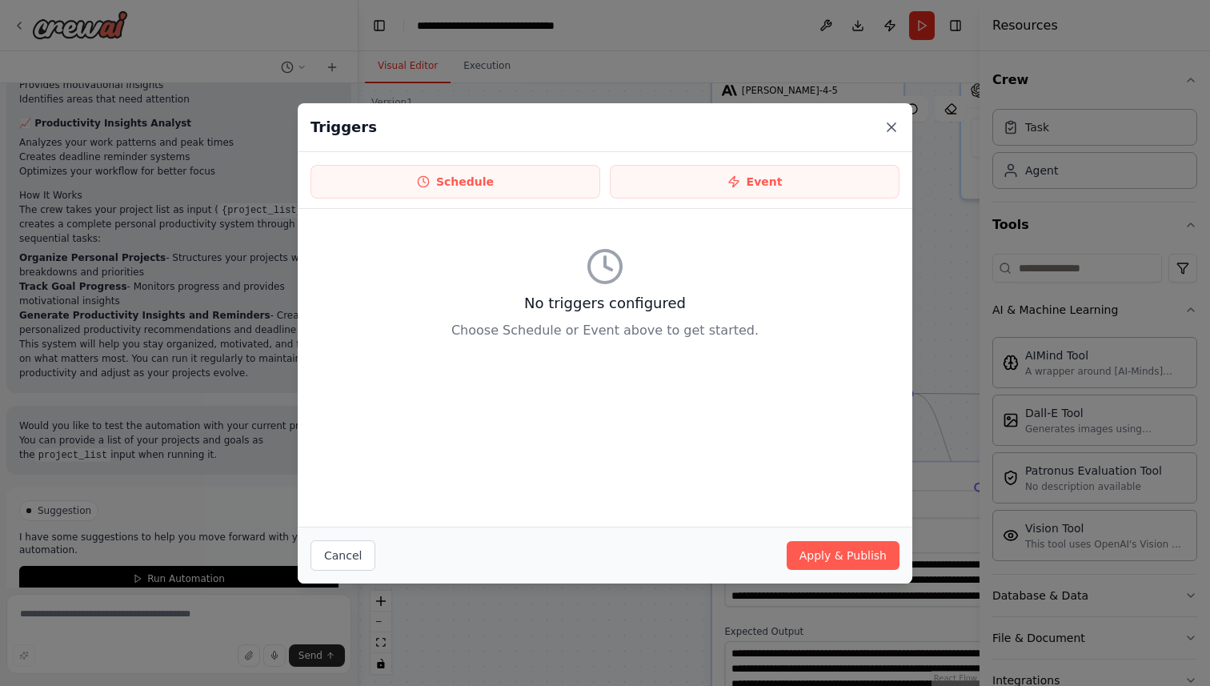
click at [889, 125] on icon at bounding box center [892, 127] width 16 height 16
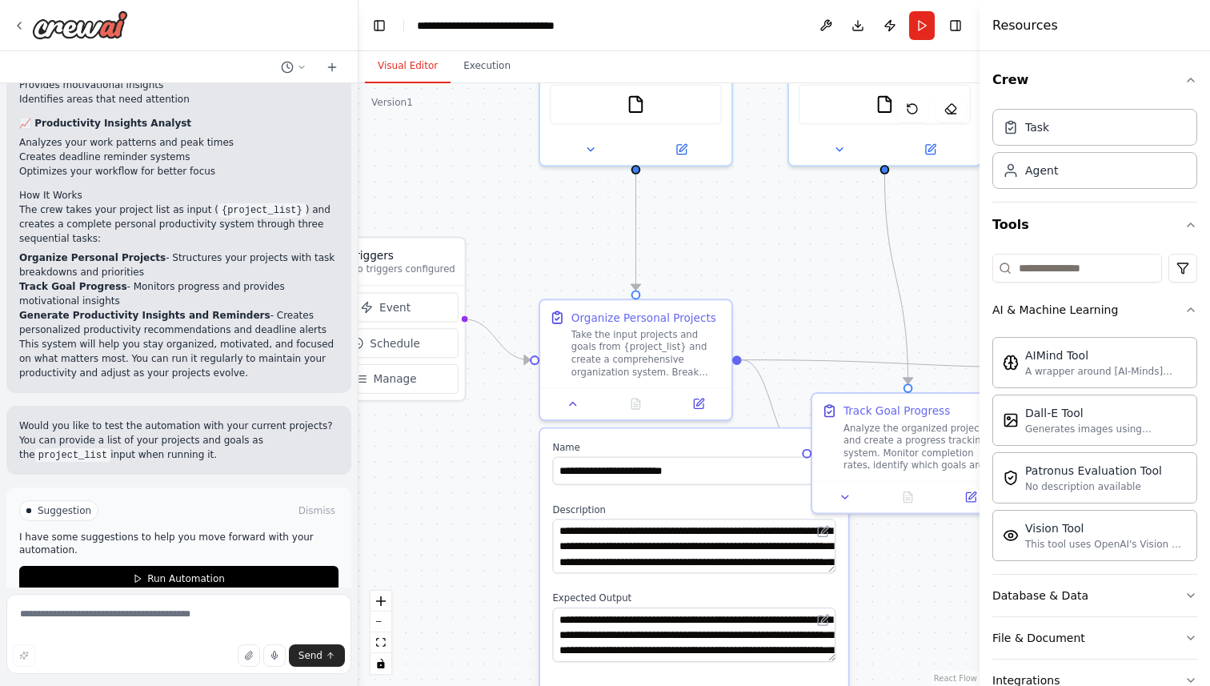
drag, startPoint x: 628, startPoint y: 188, endPoint x: 455, endPoint y: 156, distance: 175.1
click at [455, 155] on div ".deletable-edge-delete-btn { width: 20px; height: 20px; border: 0px solid #ffff…" at bounding box center [669, 384] width 621 height 603
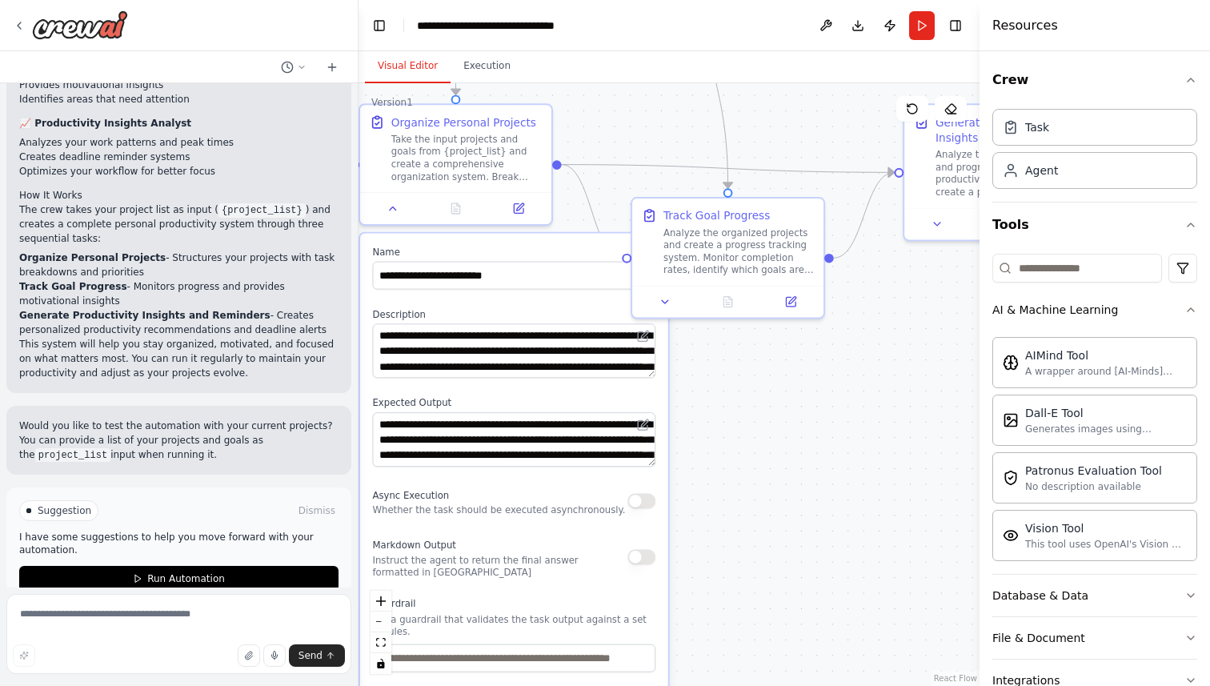
drag, startPoint x: 916, startPoint y: 616, endPoint x: 743, endPoint y: 457, distance: 235.1
click at [743, 457] on div ".deletable-edge-delete-btn { width: 20px; height: 20px; border: 0px solid #ffff…" at bounding box center [669, 384] width 621 height 603
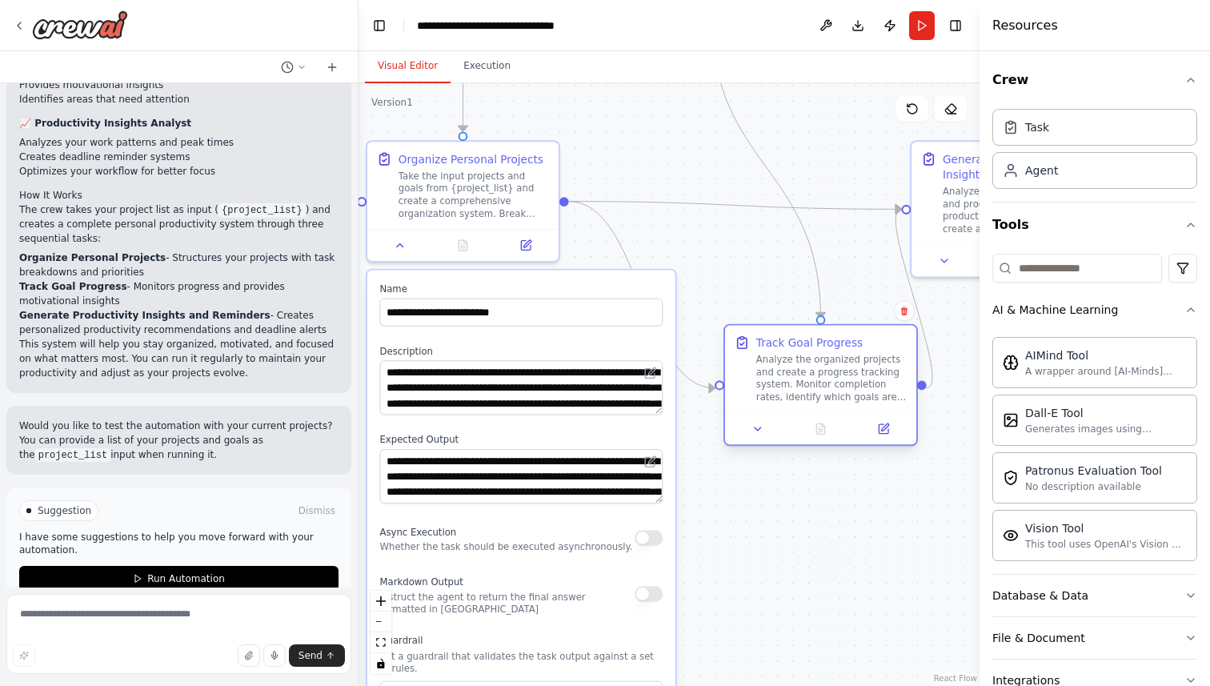
drag, startPoint x: 797, startPoint y: 249, endPoint x: 880, endPoint y: 344, distance: 126.0
click at [880, 344] on div "Track Goal Progress" at bounding box center [831, 342] width 151 height 15
click at [394, 248] on button at bounding box center [401, 242] width 54 height 18
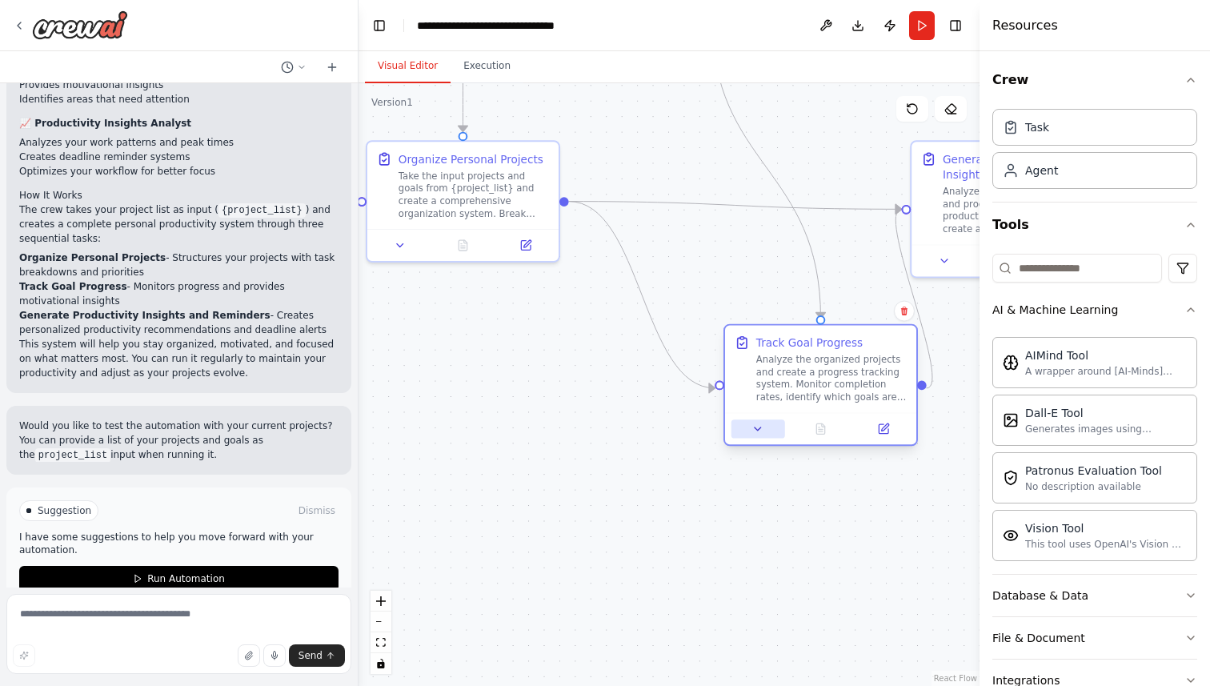
click at [752, 431] on icon at bounding box center [758, 429] width 13 height 13
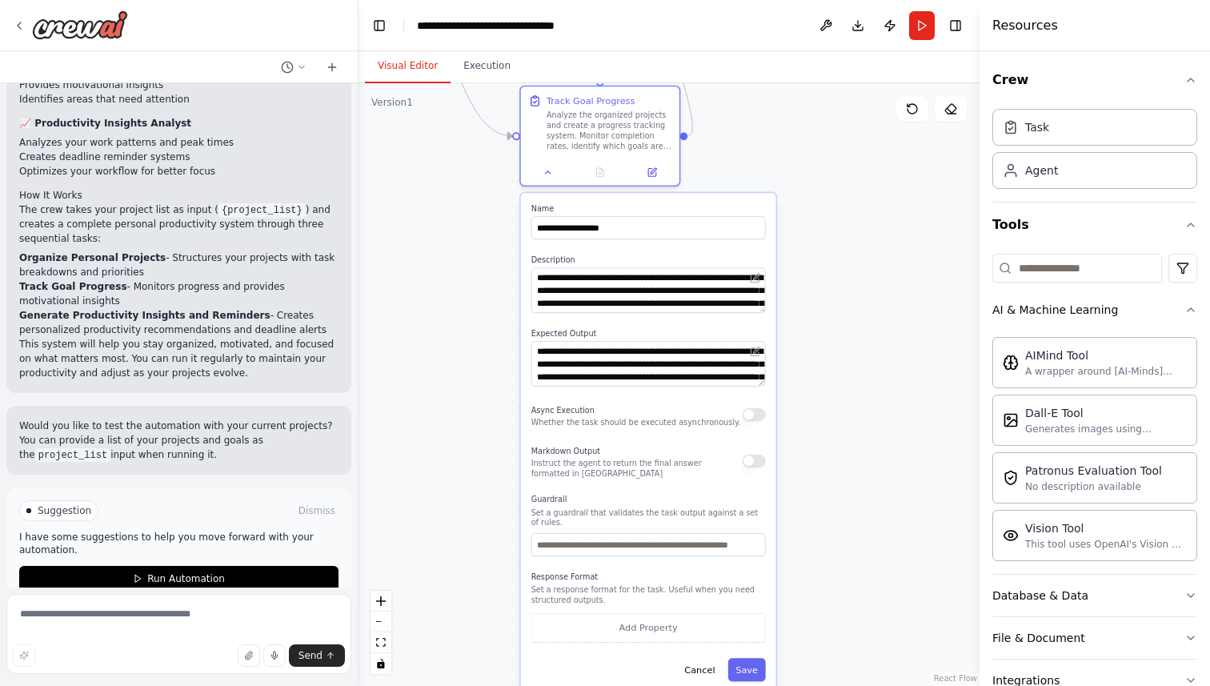
drag, startPoint x: 566, startPoint y: 421, endPoint x: 389, endPoint y: 163, distance: 313.3
click at [389, 163] on div ".deletable-edge-delete-btn { width: 20px; height: 20px; border: 0px solid #ffff…" at bounding box center [669, 384] width 621 height 603
click at [1190, 595] on icon "button" at bounding box center [1191, 595] width 13 height 13
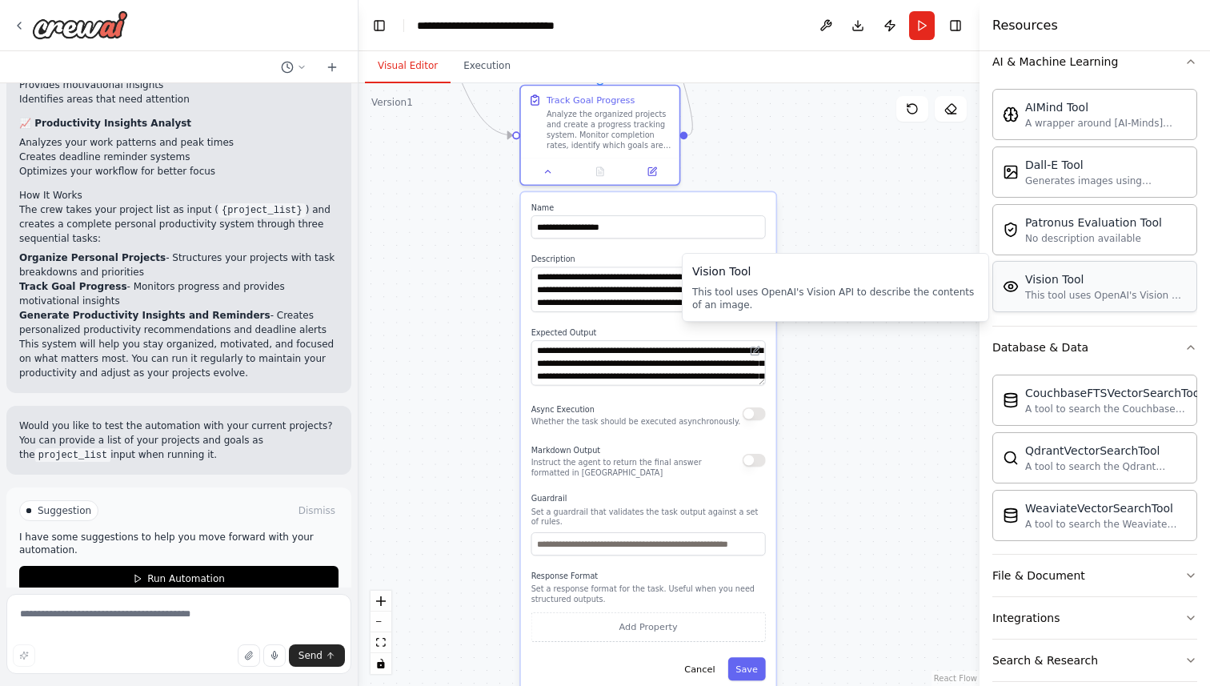
scroll to position [250, 0]
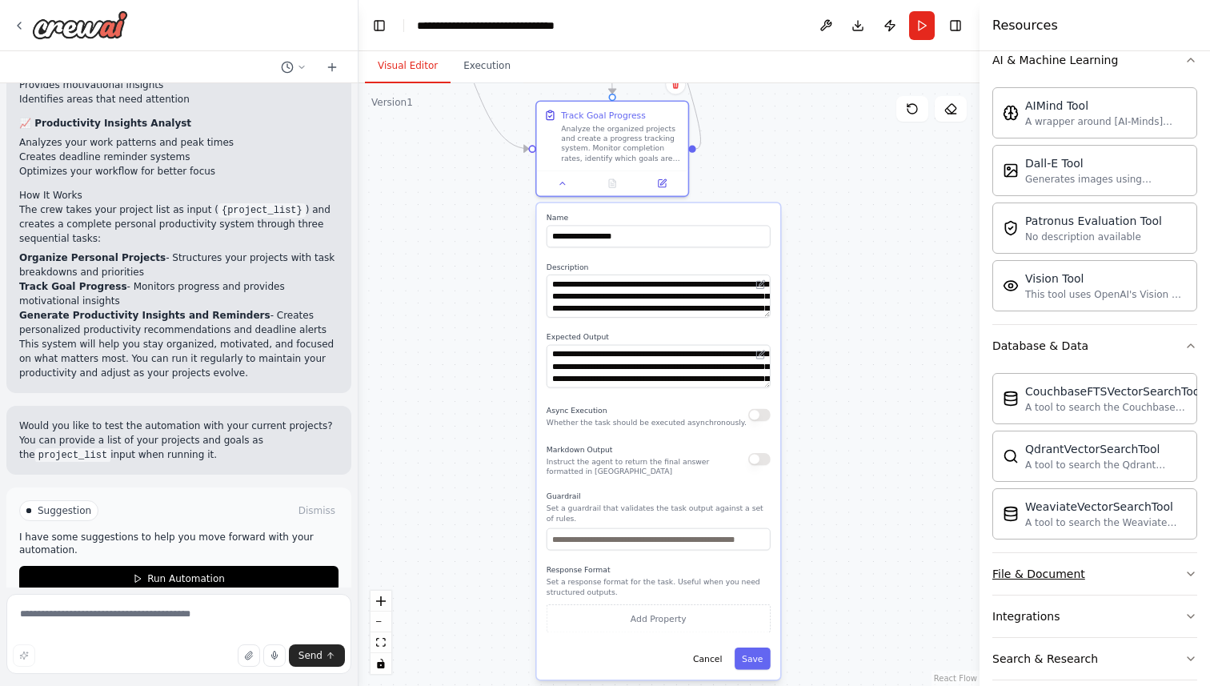
click at [1189, 575] on icon "button" at bounding box center [1191, 574] width 13 height 13
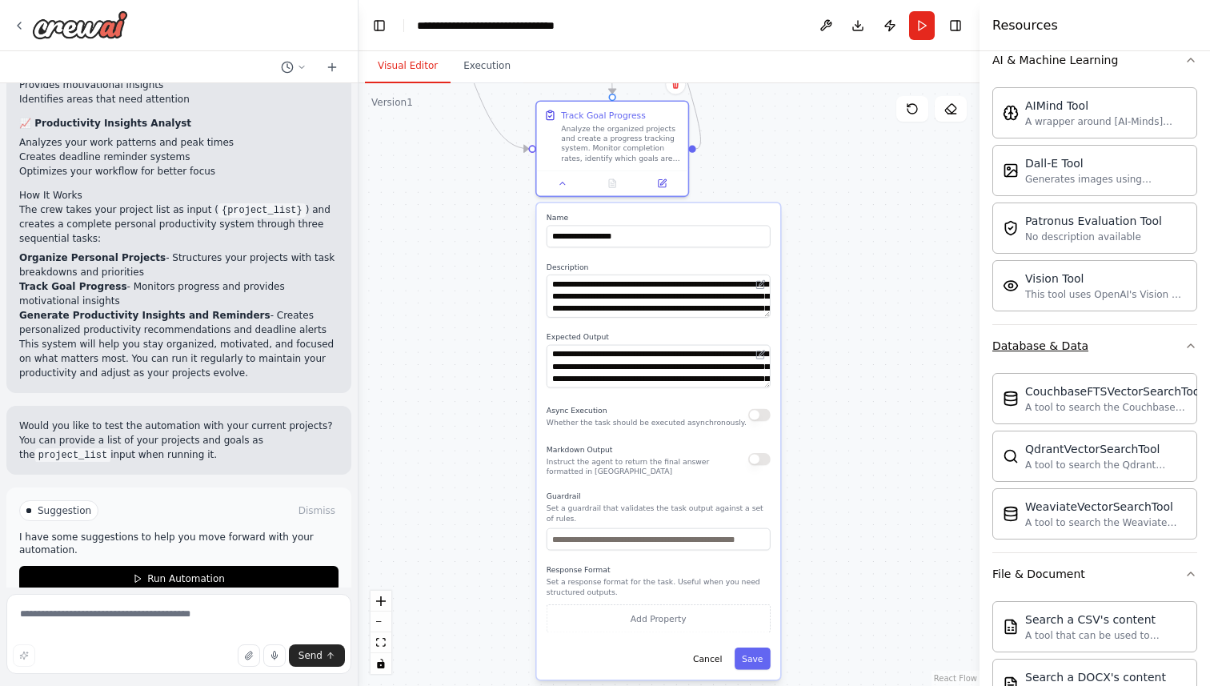
click at [1187, 348] on icon "button" at bounding box center [1191, 345] width 13 height 13
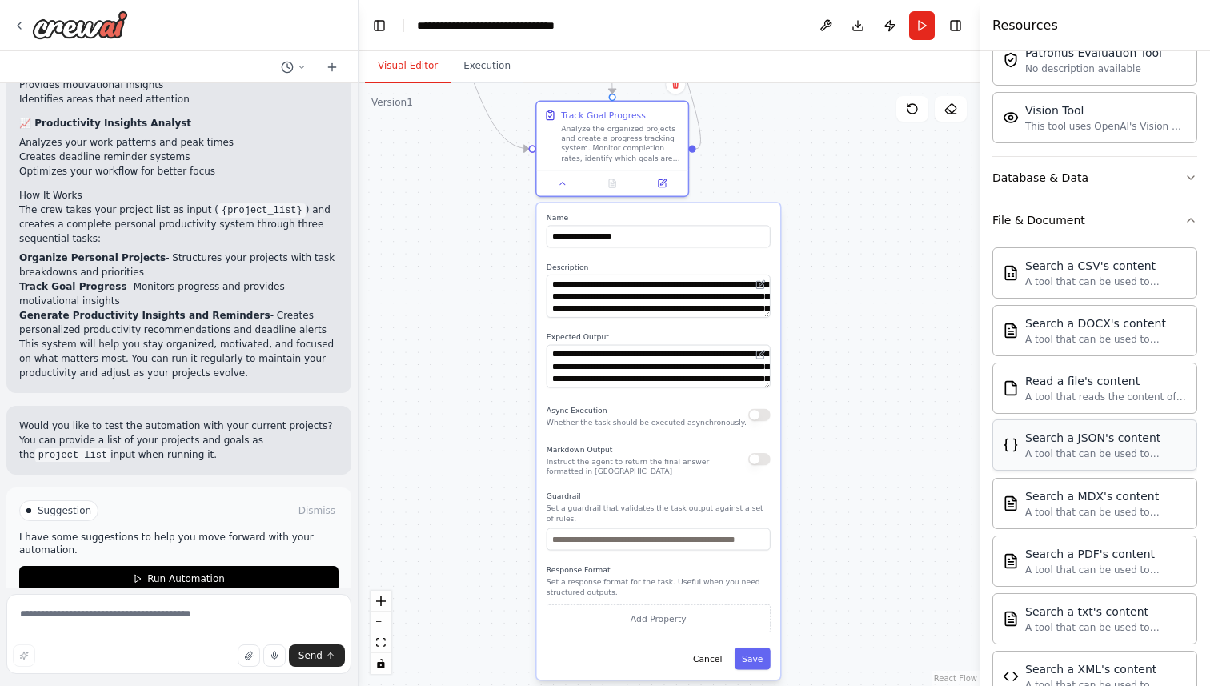
scroll to position [393, 0]
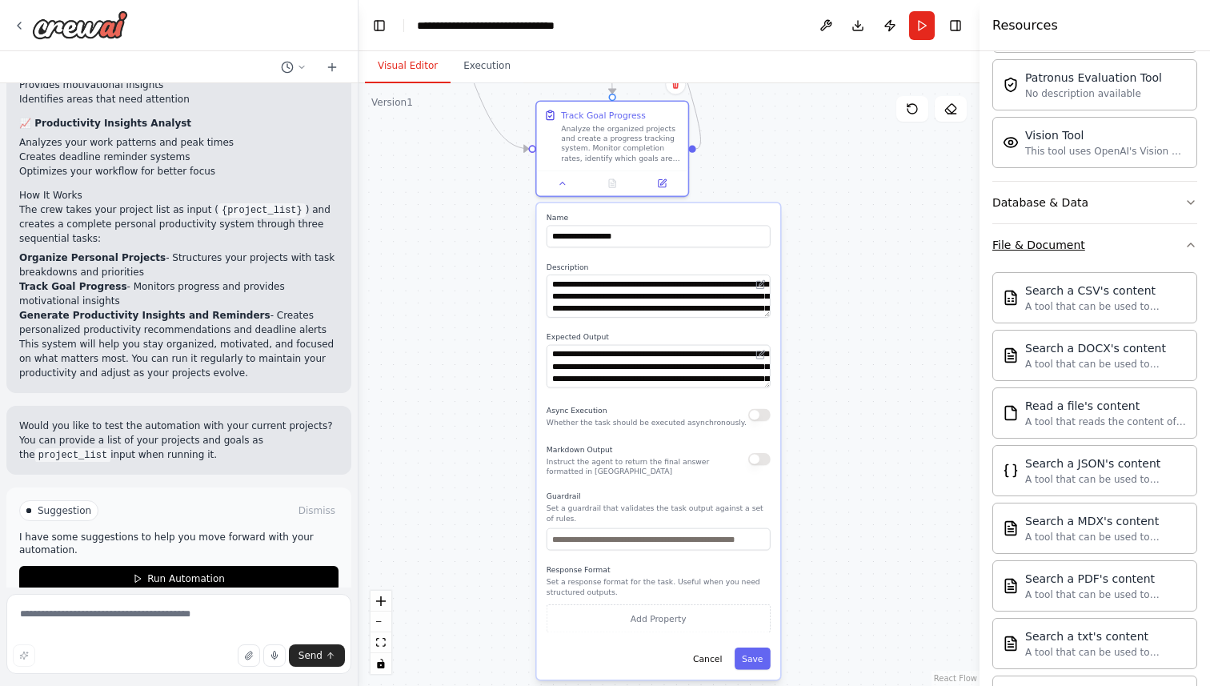
click at [1193, 246] on icon "button" at bounding box center [1191, 245] width 13 height 13
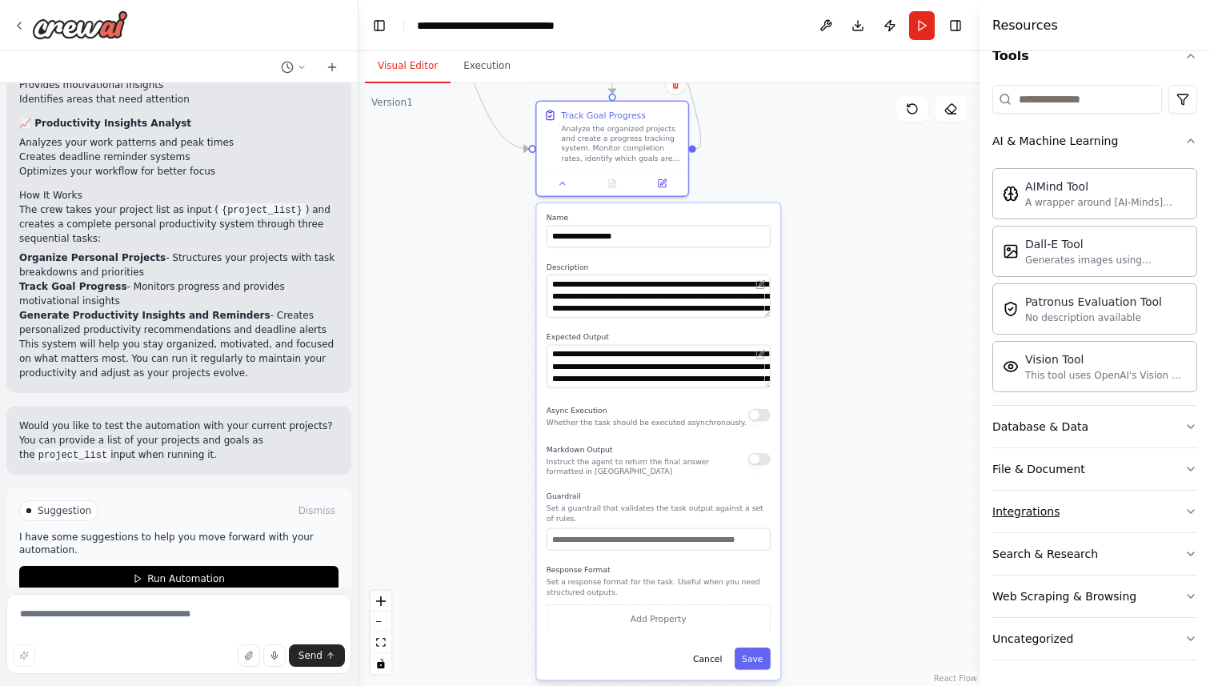
click at [1190, 509] on icon "button" at bounding box center [1191, 511] width 13 height 13
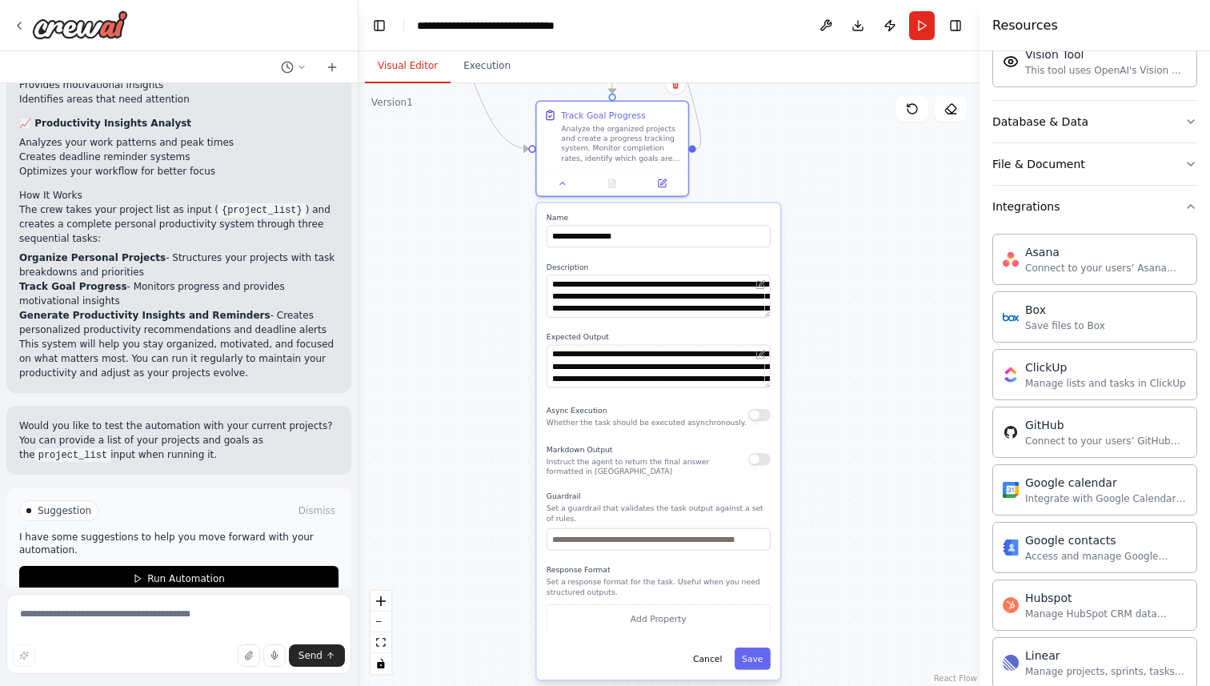
scroll to position [365, 0]
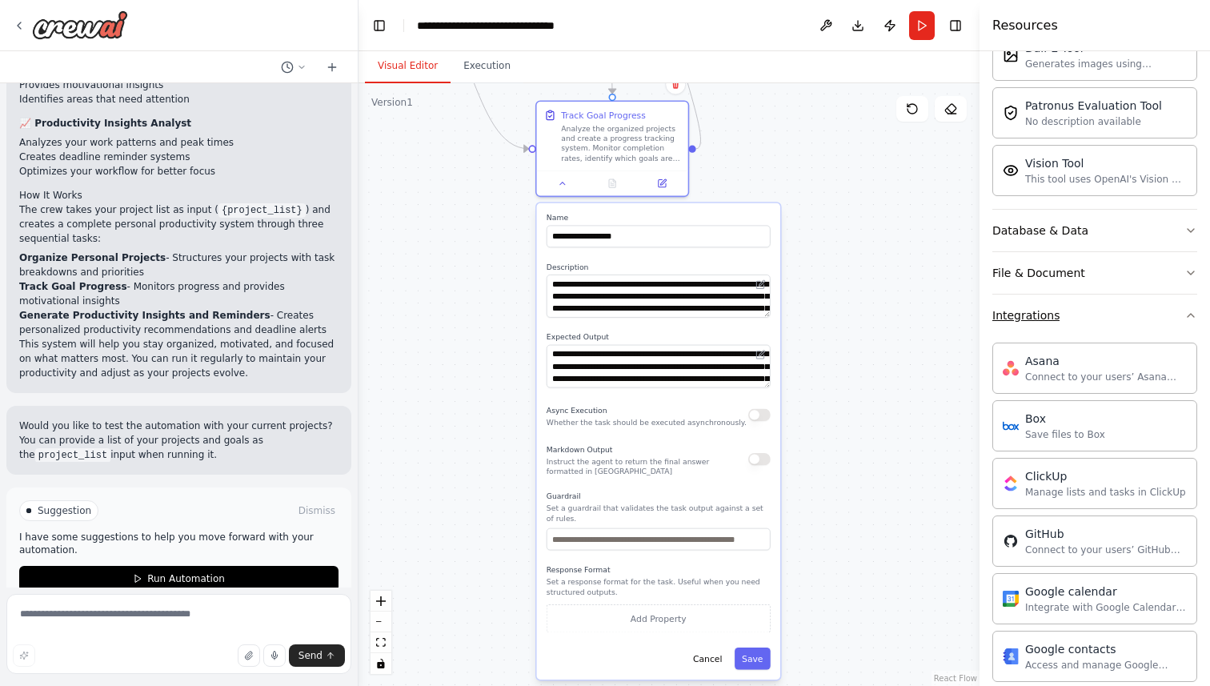
click at [1081, 326] on button "Integrations" at bounding box center [1095, 316] width 205 height 42
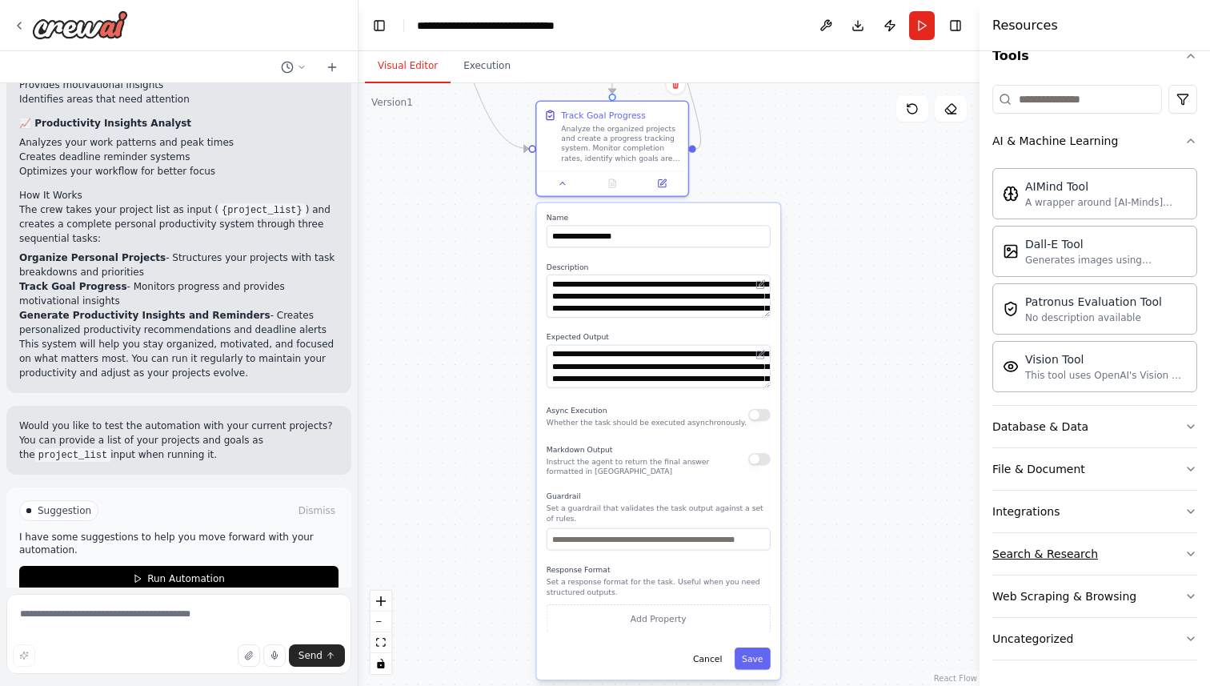
click at [1186, 553] on icon "button" at bounding box center [1191, 554] width 13 height 13
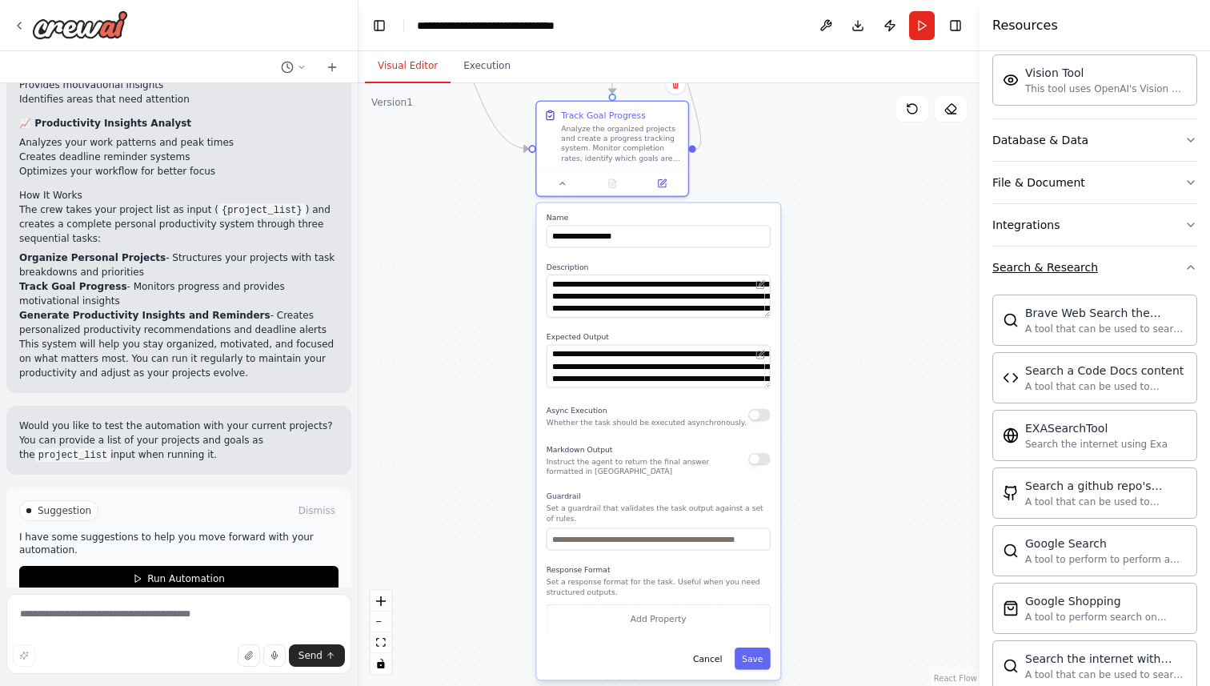
scroll to position [459, 0]
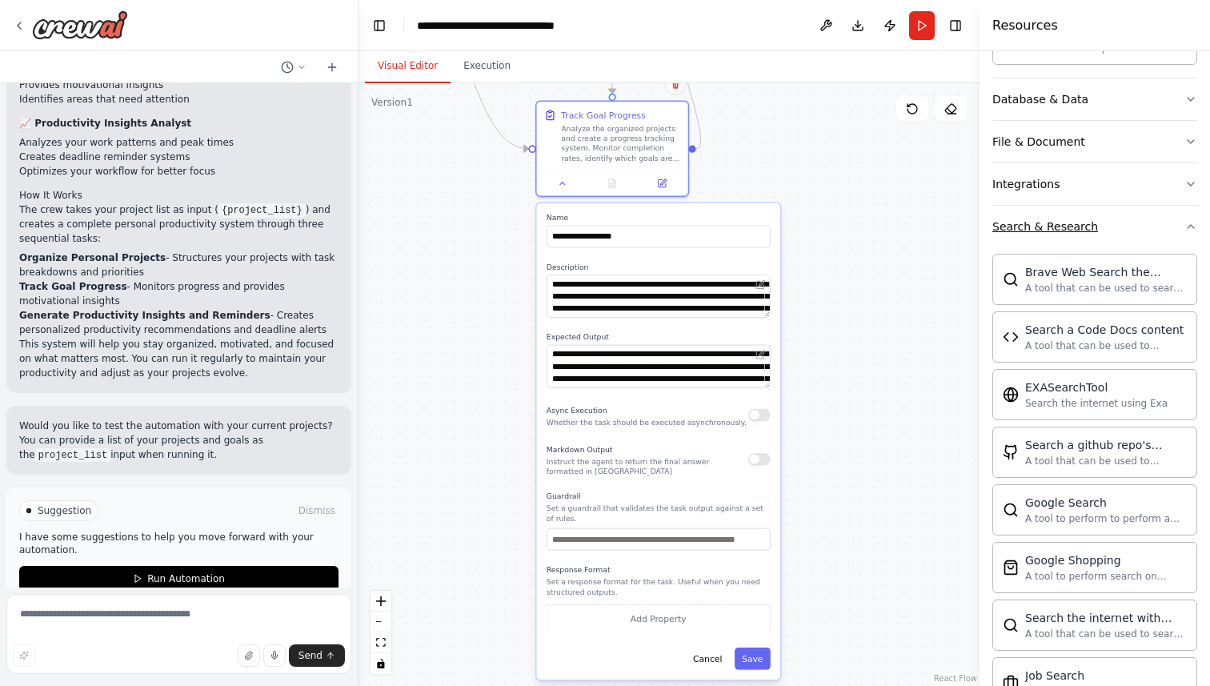
click at [1192, 227] on icon "button" at bounding box center [1191, 226] width 13 height 13
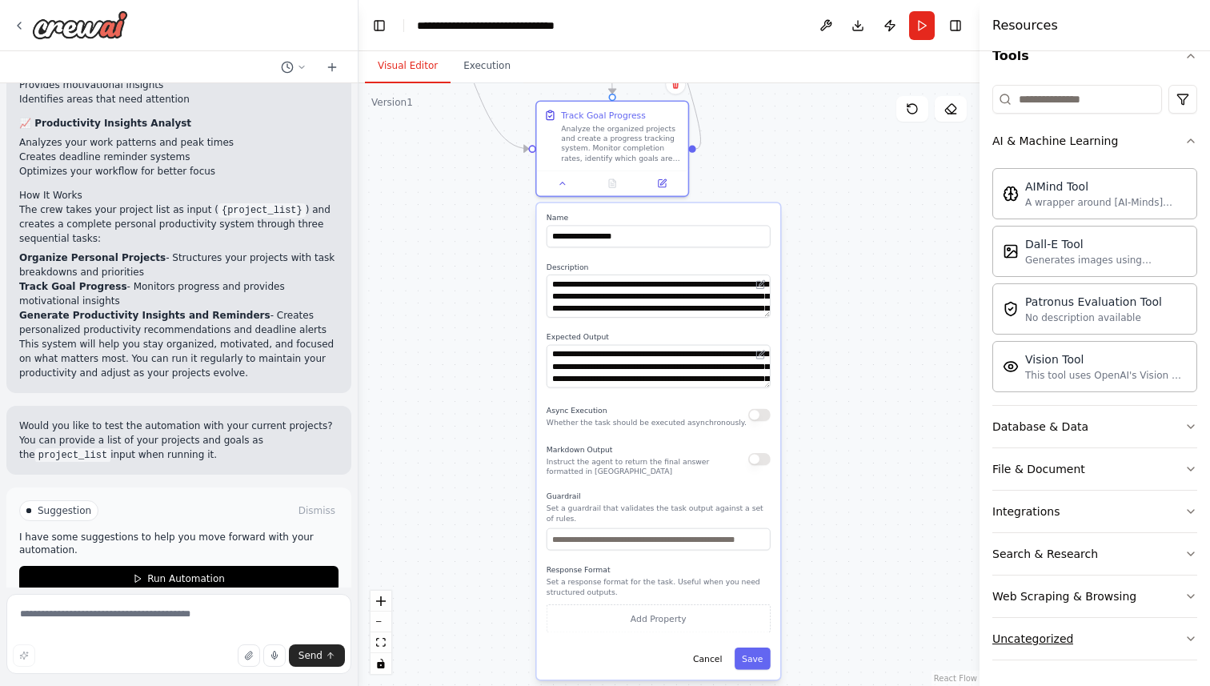
click at [1186, 639] on icon "button" at bounding box center [1191, 638] width 13 height 13
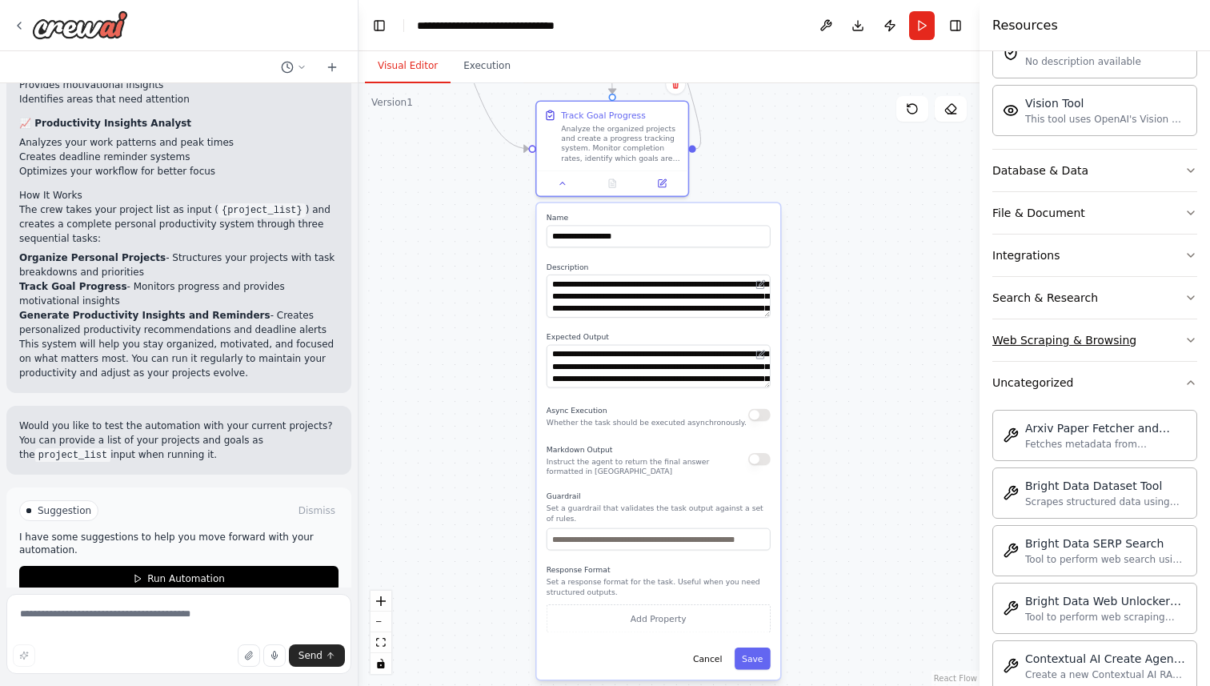
scroll to position [423, 0]
click at [1184, 387] on button "Uncategorized" at bounding box center [1095, 384] width 205 height 42
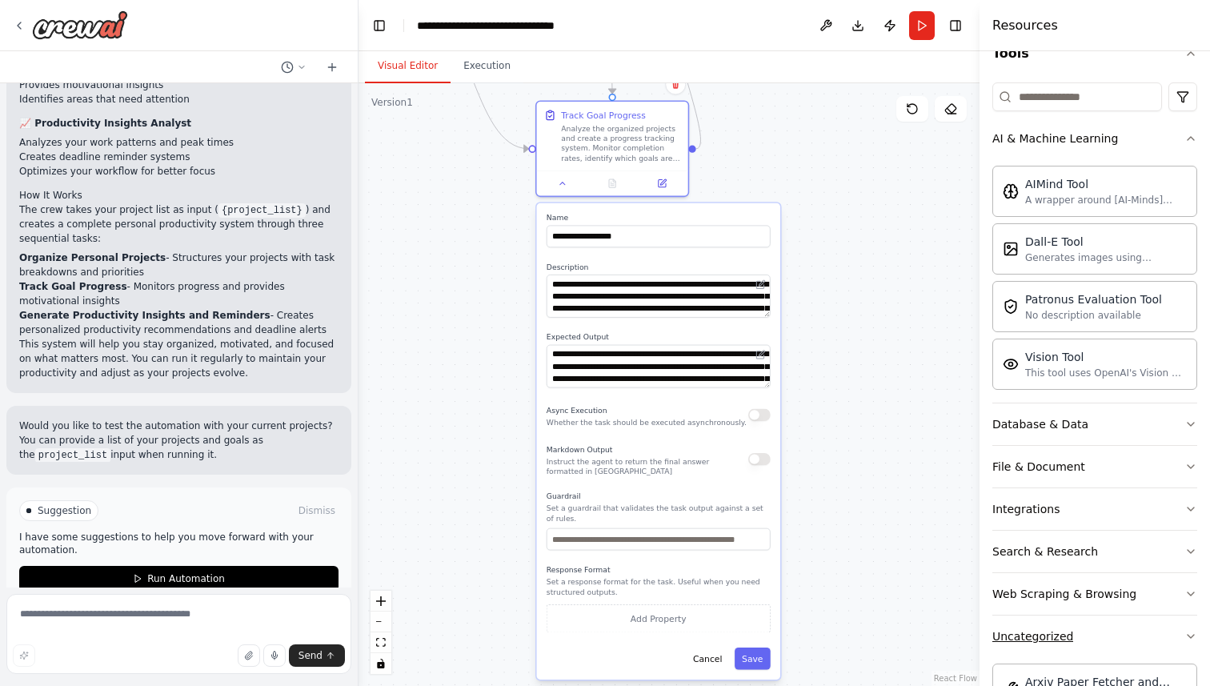
scroll to position [169, 0]
click at [1188, 596] on icon "button" at bounding box center [1191, 596] width 13 height 13
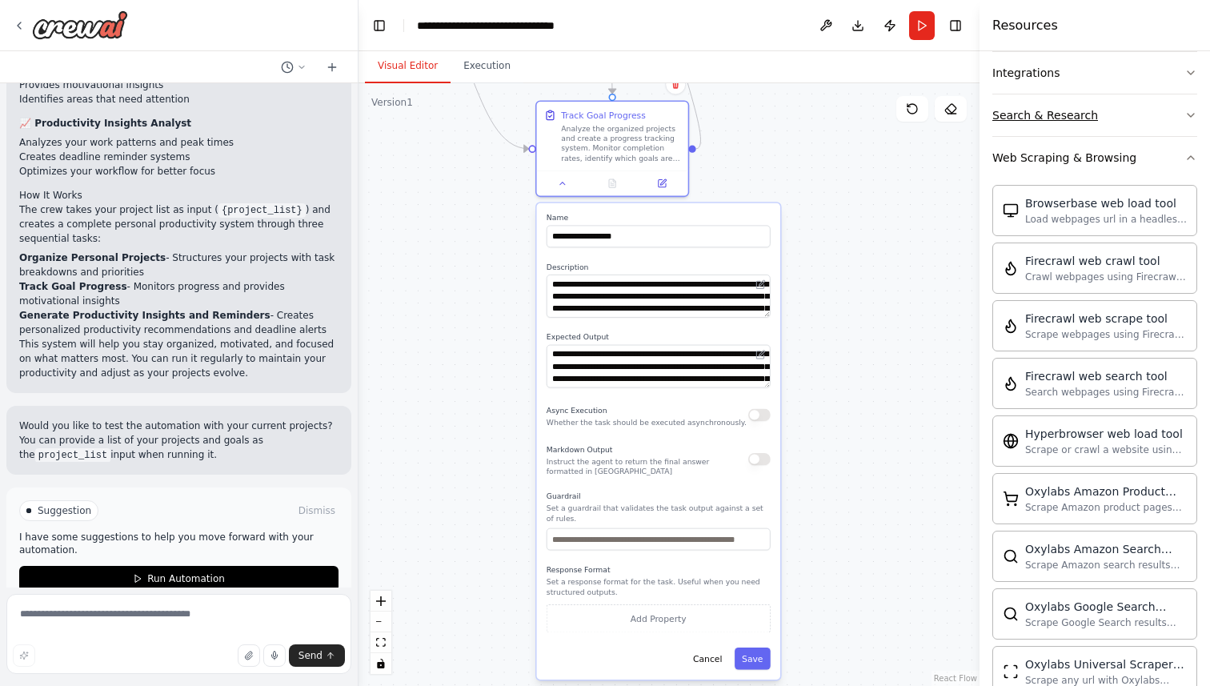
scroll to position [617, 0]
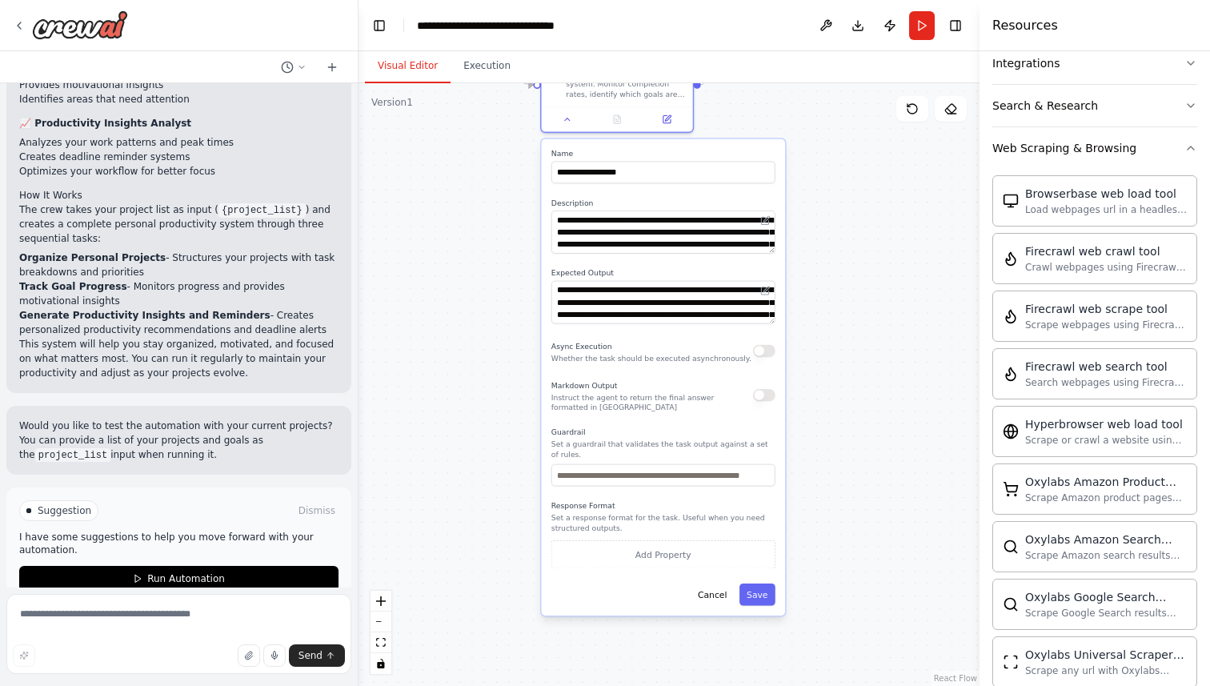
drag, startPoint x: 840, startPoint y: 445, endPoint x: 845, endPoint y: 381, distance: 64.2
click at [845, 381] on div ".deletable-edge-delete-btn { width: 20px; height: 20px; border: 0px solid #ffff…" at bounding box center [669, 384] width 621 height 603
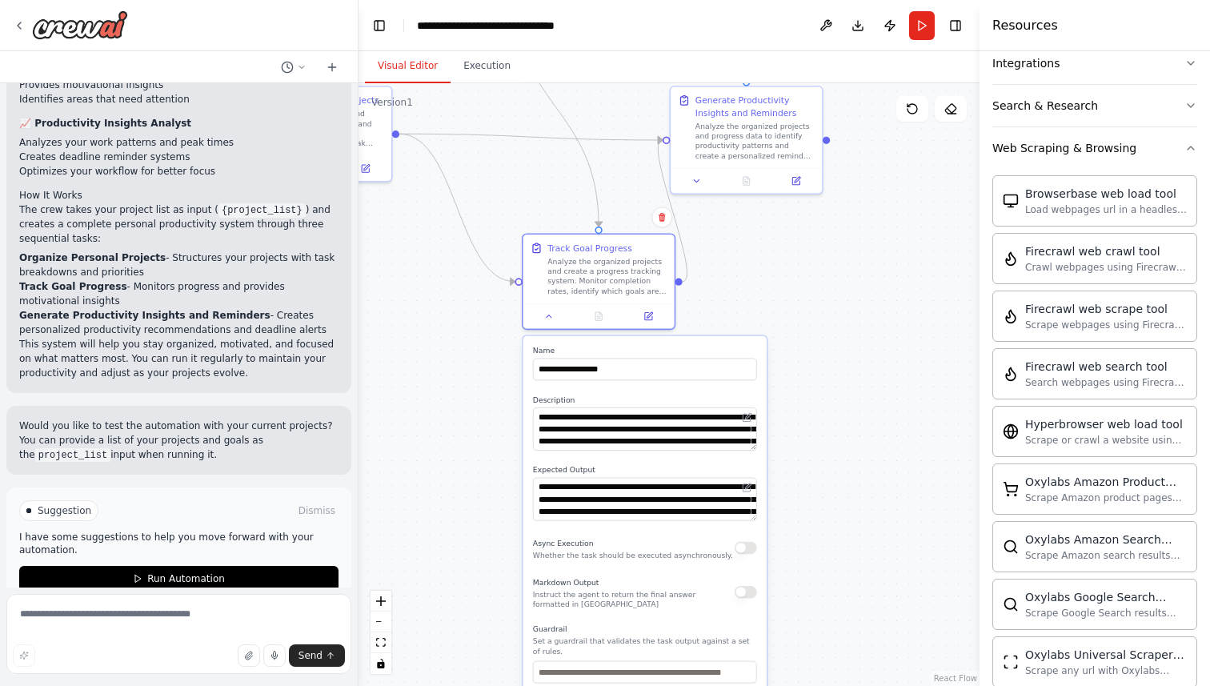
drag, startPoint x: 845, startPoint y: 381, endPoint x: 826, endPoint y: 578, distance: 197.8
click at [826, 578] on div ".deletable-edge-delete-btn { width: 20px; height: 20px; border: 0px solid #ffff…" at bounding box center [669, 384] width 621 height 603
